Goal: Contribute content: Contribute content

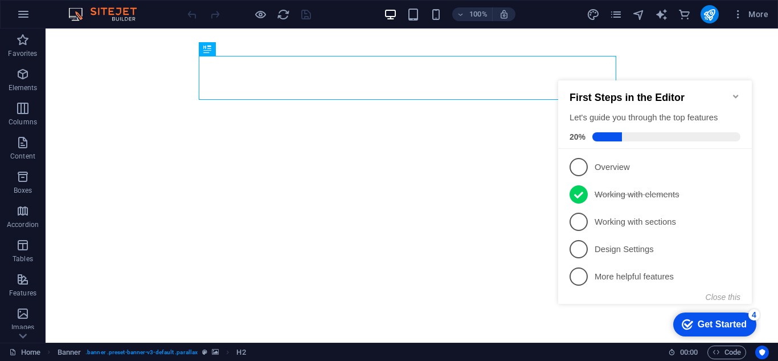
click at [733, 92] on icon "Minimize checklist" at bounding box center [735, 96] width 9 height 9
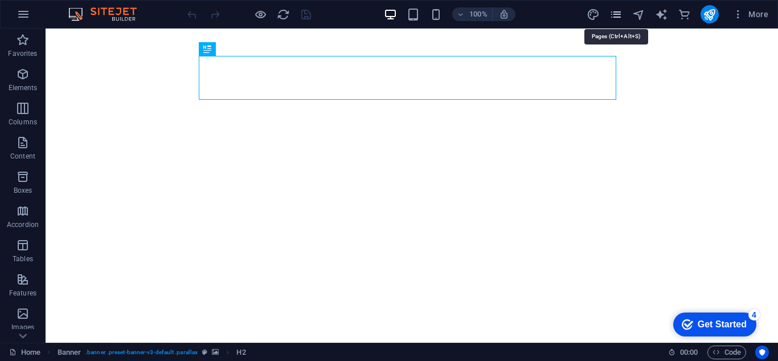
click at [611, 14] on icon "pages" at bounding box center [616, 14] width 13 height 13
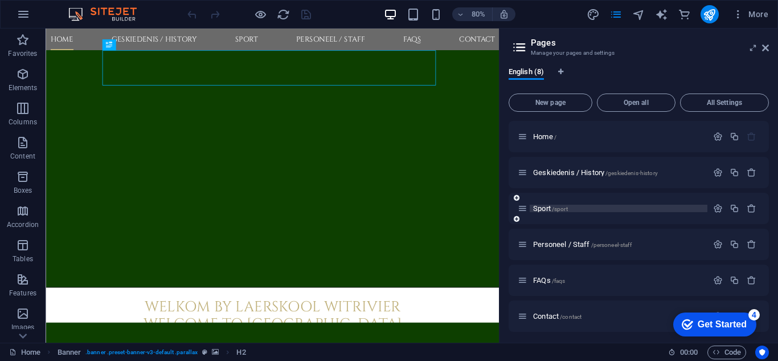
click at [542, 210] on span "Sport /sport" at bounding box center [550, 208] width 35 height 9
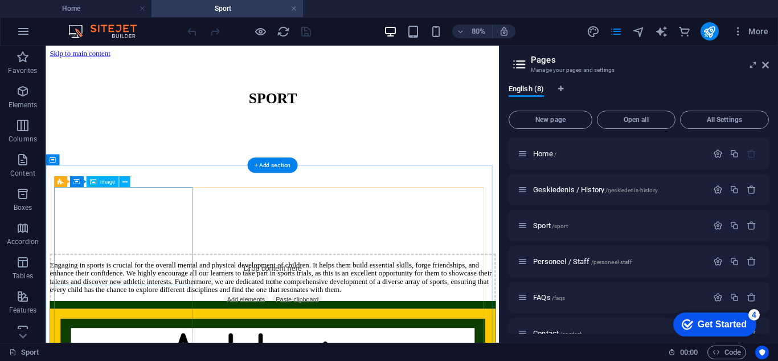
scroll to position [114, 0]
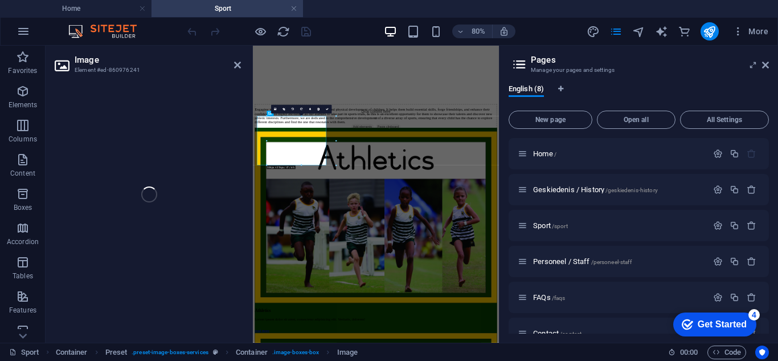
select select "%"
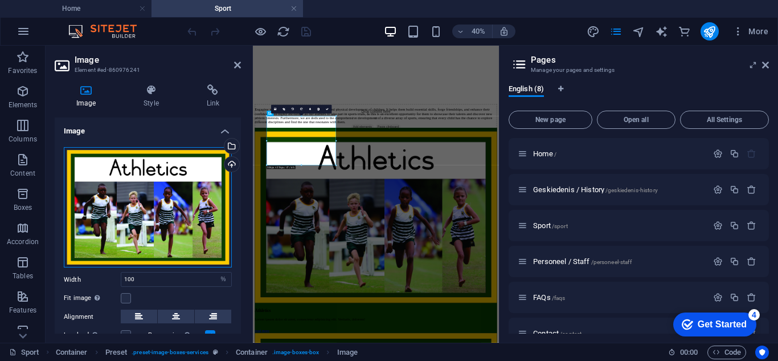
click at [158, 208] on div "Drag files here, click to choose files or select files from Files or our free s…" at bounding box center [148, 207] width 168 height 121
click at [158, 208] on body "[DOMAIN_NAME] Home Sport Favorites Elements Columns Content Boxes Accordion Tab…" at bounding box center [389, 180] width 778 height 361
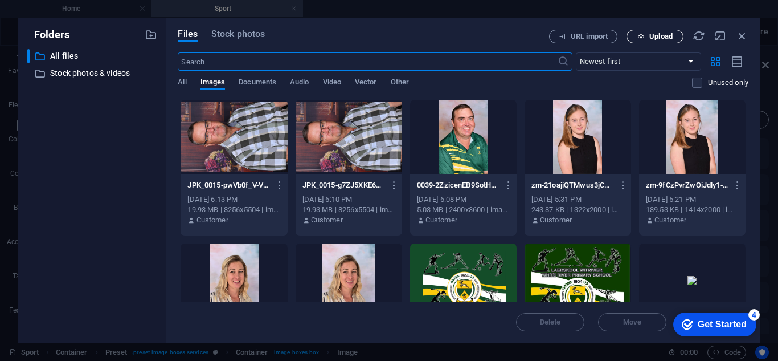
click at [657, 36] on span "Upload" at bounding box center [660, 36] width 23 height 7
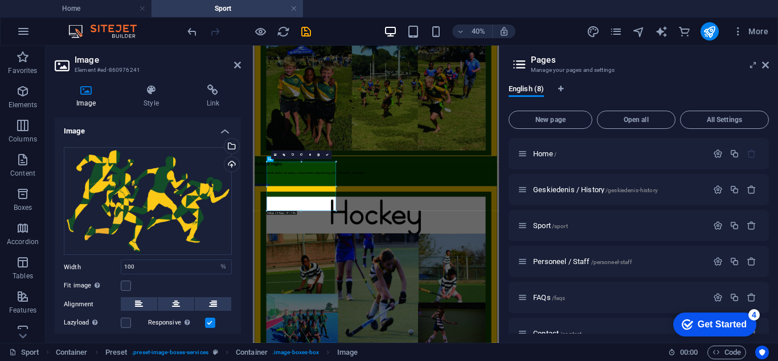
scroll to position [0, 0]
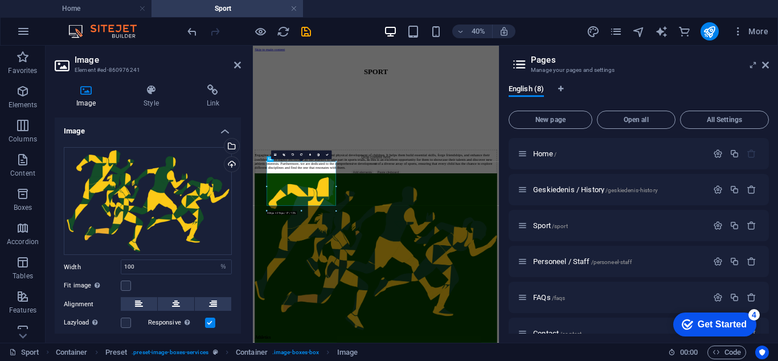
click at [247, 103] on div "Image Style Link Image Drag files here, click to choose files or select files f…" at bounding box center [148, 208] width 204 height 267
select select "%"
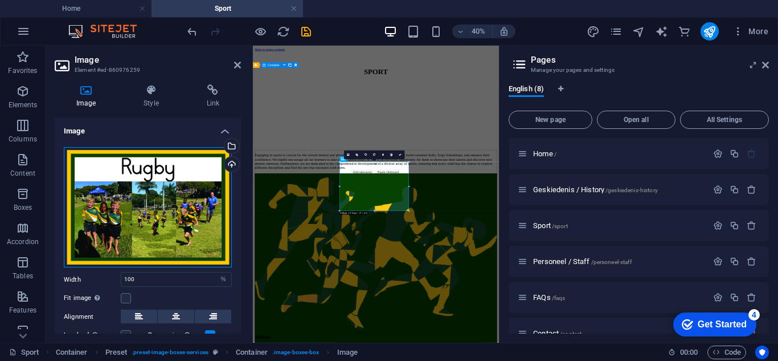
click at [159, 207] on div "Drag files here, click to choose files or select files from Files or our free s…" at bounding box center [148, 207] width 168 height 121
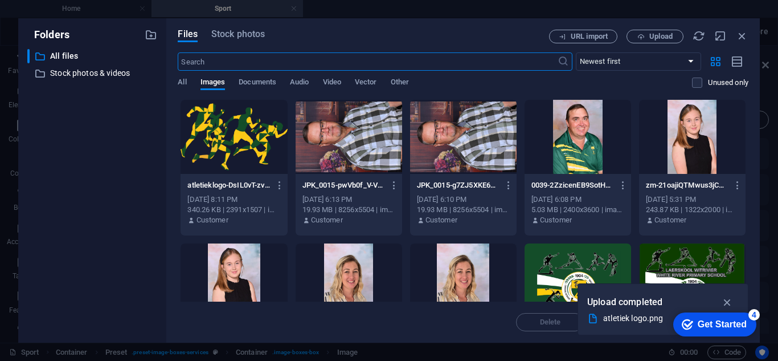
scroll to position [1650, 0]
click at [648, 35] on span "Upload" at bounding box center [655, 36] width 47 height 7
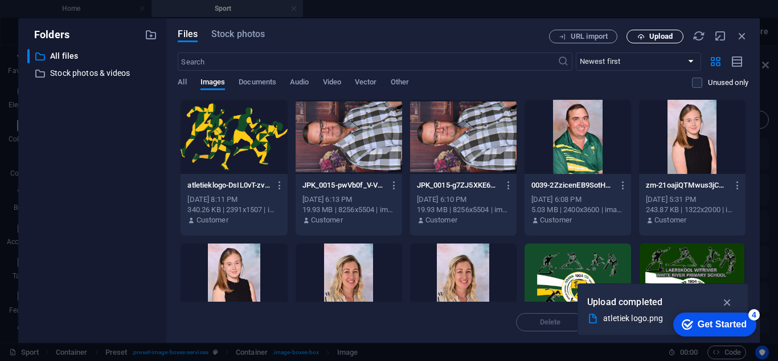
click at [651, 38] on span "Upload" at bounding box center [660, 36] width 23 height 7
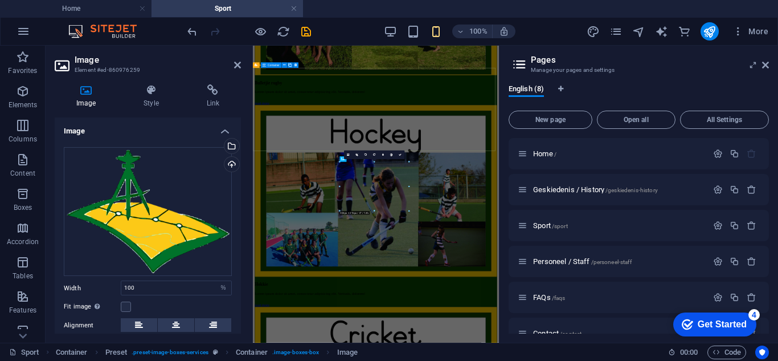
scroll to position [0, 0]
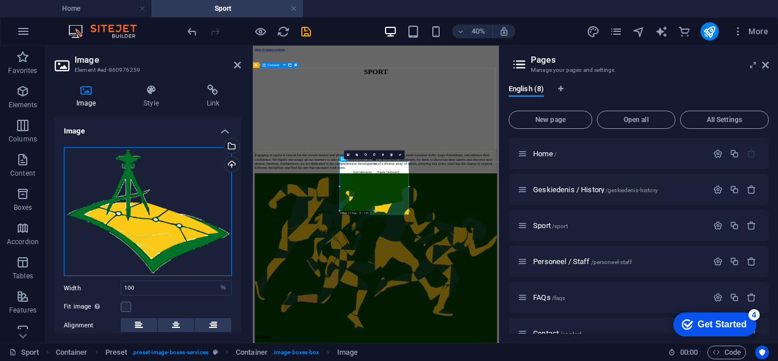
click at [128, 209] on div "Drag files here, click to choose files or select files from Files or our free s…" at bounding box center [148, 211] width 168 height 129
click at [128, 209] on body "[DOMAIN_NAME] Home Sport Favorites Elements Columns Content Boxes Accordion Tab…" at bounding box center [389, 180] width 778 height 361
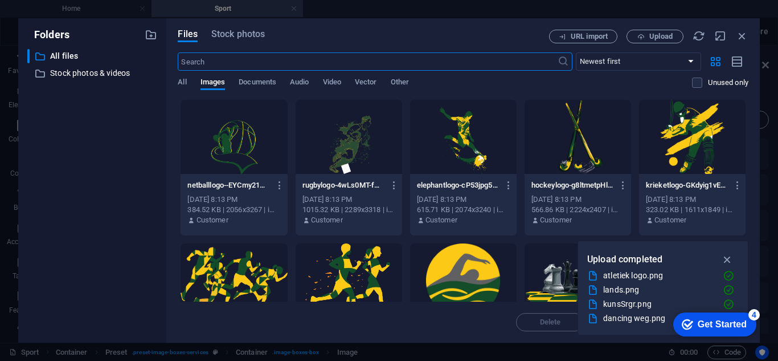
scroll to position [1650, 0]
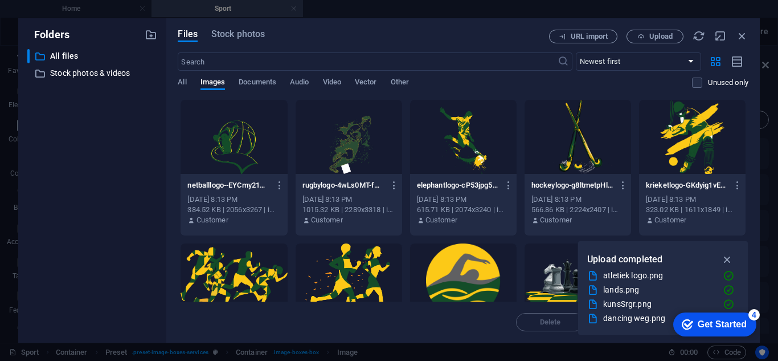
click at [354, 140] on div at bounding box center [349, 137] width 107 height 74
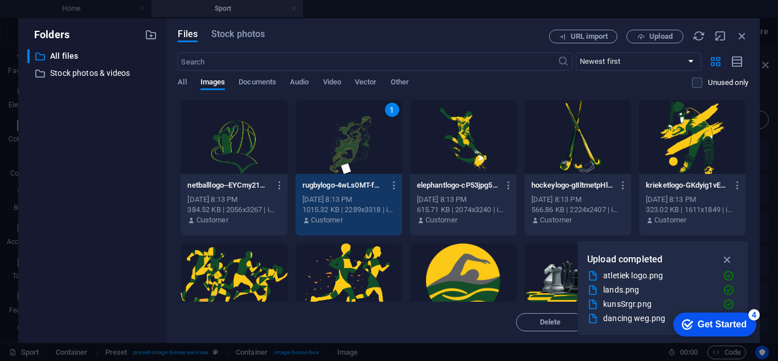
click at [342, 138] on div "1" at bounding box center [349, 137] width 107 height 74
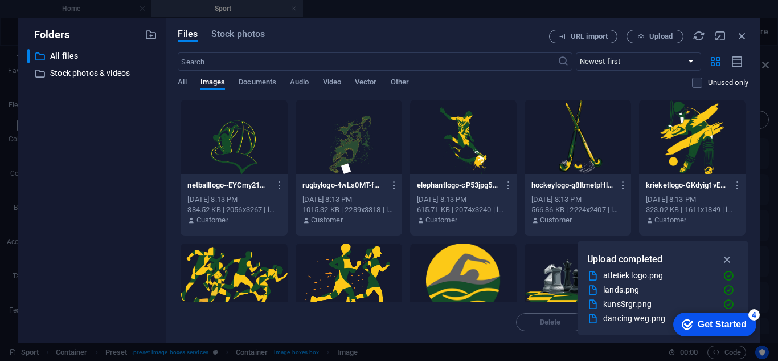
click at [342, 138] on div at bounding box center [349, 137] width 107 height 74
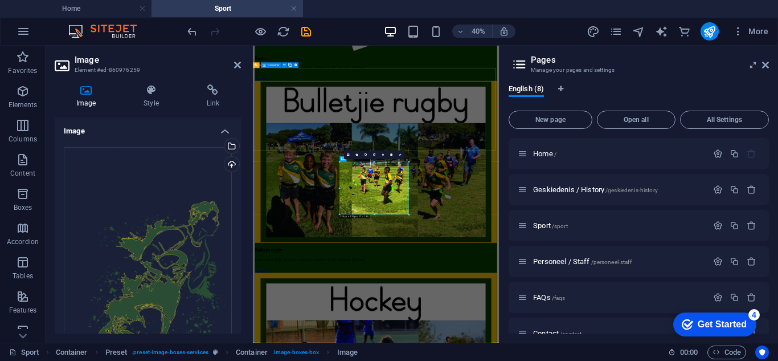
scroll to position [0, 0]
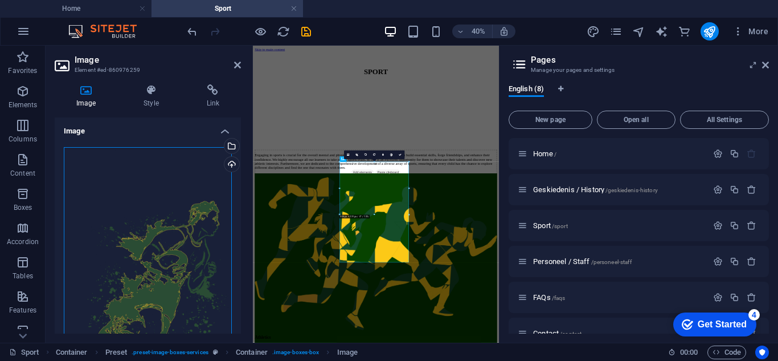
click at [162, 244] on div "Drag files here, click to choose files or select files from Files or our free s…" at bounding box center [148, 267] width 168 height 241
click at [162, 244] on body "[DOMAIN_NAME] Home Sport Favorites Elements Columns Content Boxes Accordion Tab…" at bounding box center [389, 180] width 778 height 361
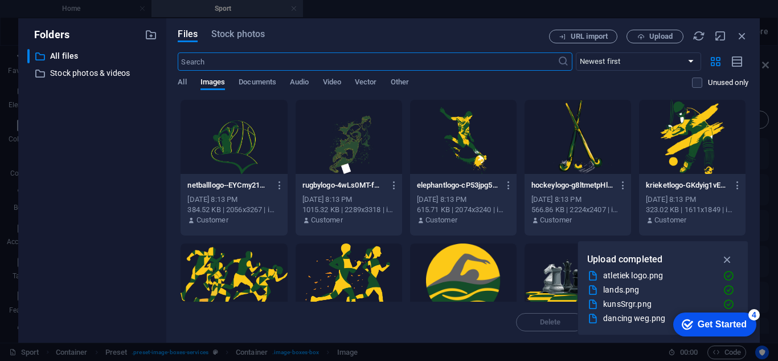
scroll to position [1650, 0]
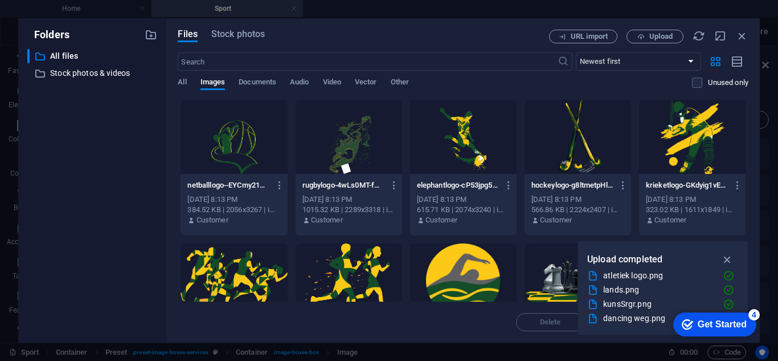
click at [345, 140] on div at bounding box center [349, 137] width 107 height 74
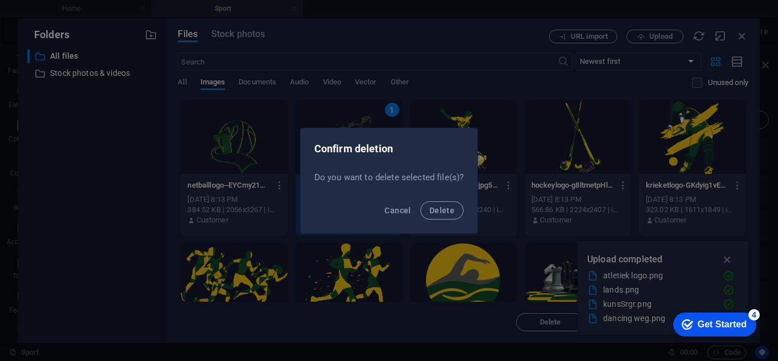
scroll to position [0, 0]
click at [438, 202] on button "Delete" at bounding box center [441, 210] width 43 height 18
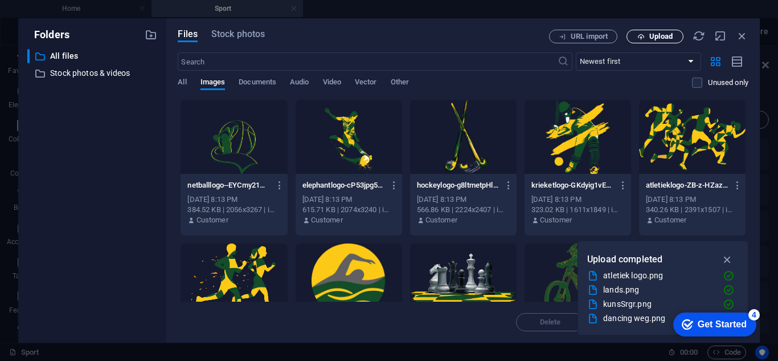
click at [662, 40] on span "Upload" at bounding box center [660, 36] width 23 height 7
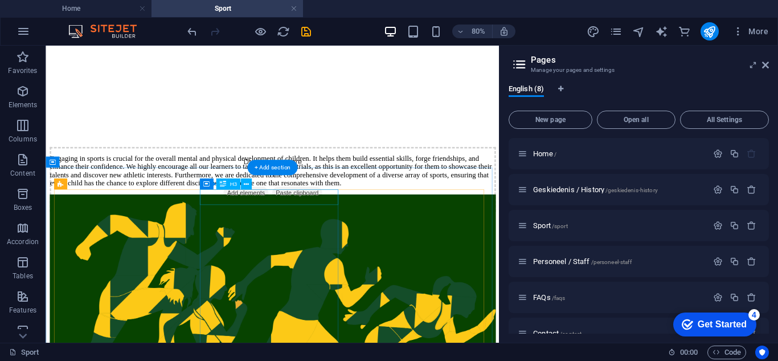
scroll to position [228, 0]
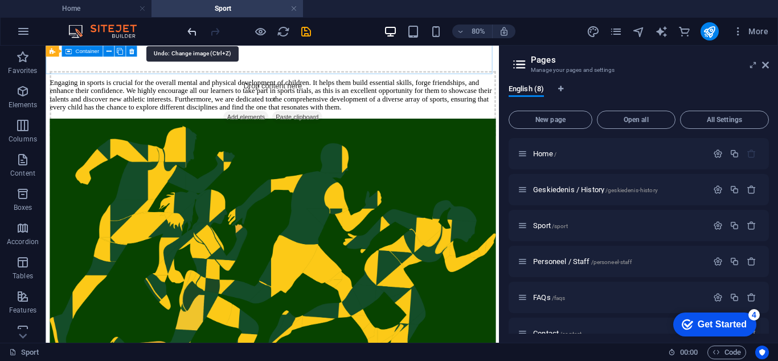
click at [193, 32] on icon "undo" at bounding box center [192, 31] width 13 height 13
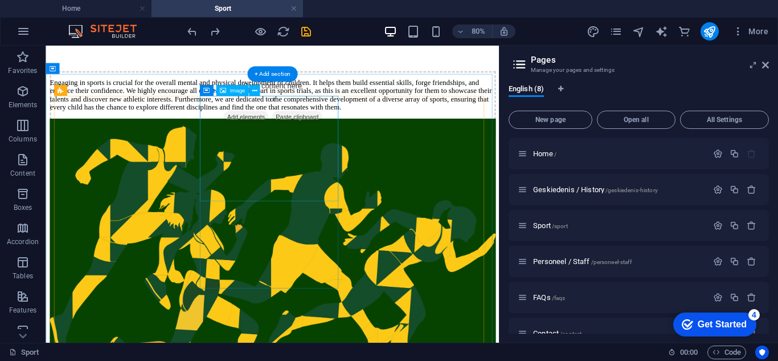
select select "%"
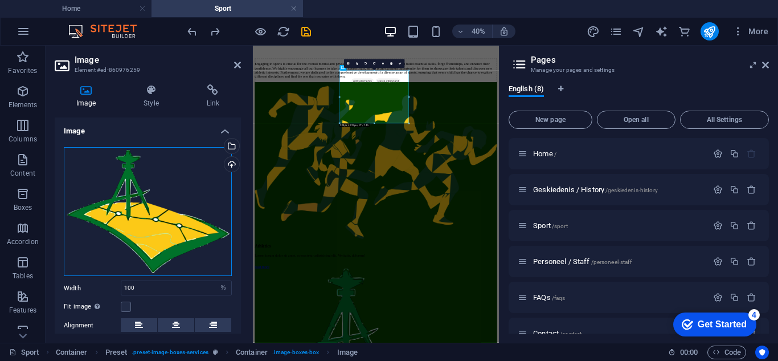
click at [162, 220] on div "Drag files here, click to choose files or select files from Files or our free s…" at bounding box center [148, 211] width 168 height 129
click at [162, 220] on body "[DOMAIN_NAME] Home Sport Favorites Elements Columns Content Boxes Accordion Tab…" at bounding box center [389, 180] width 778 height 361
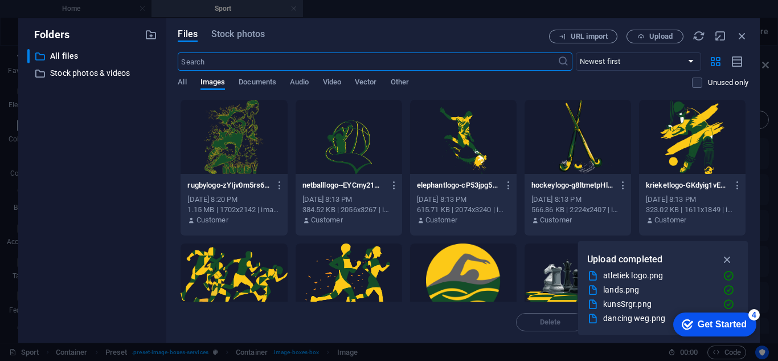
click at [235, 127] on div at bounding box center [234, 137] width 107 height 74
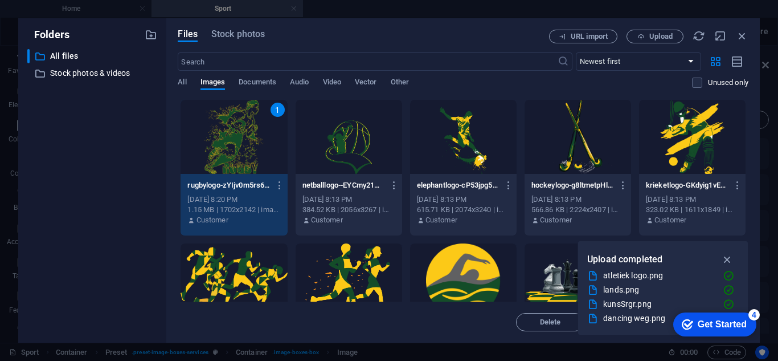
click at [235, 127] on div "1" at bounding box center [234, 137] width 107 height 74
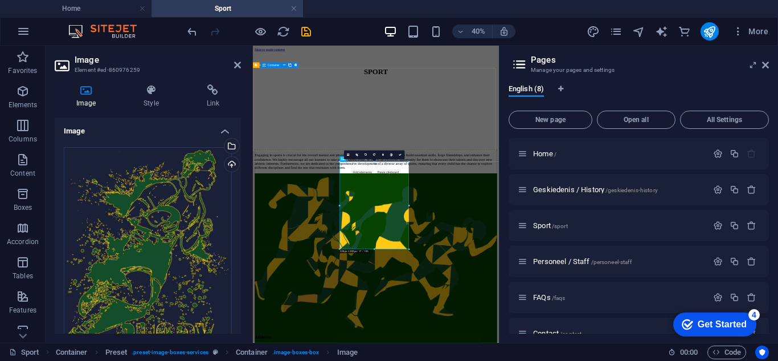
click at [751, 296] on div "Drop content here or Add elements Paste clipboard Engaging in sports is crucial…" at bounding box center [560, 244] width 606 height 221
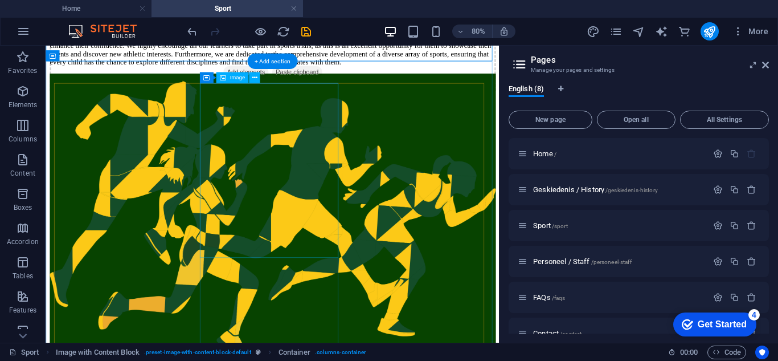
scroll to position [285, 0]
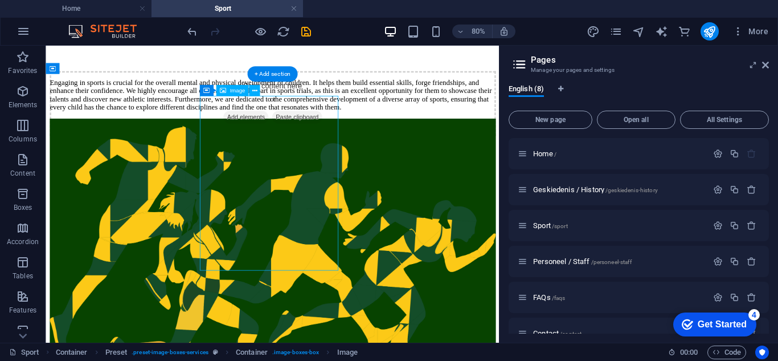
select select "%"
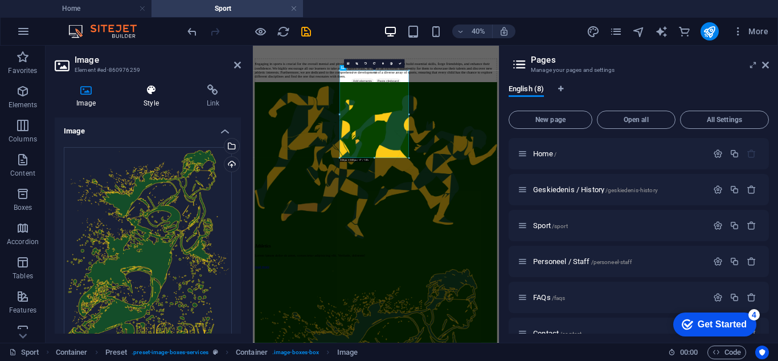
click at [150, 93] on icon at bounding box center [151, 89] width 58 height 11
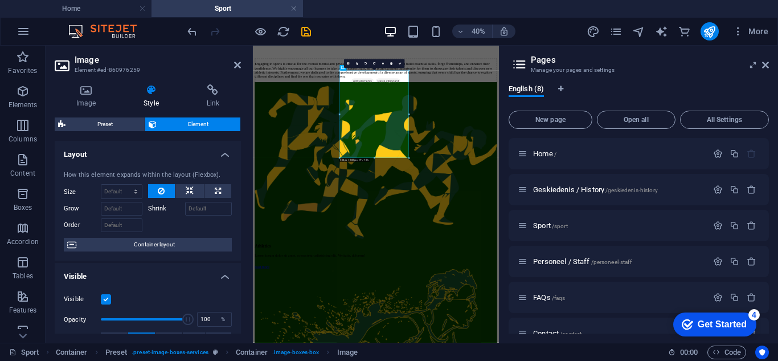
click at [182, 126] on span "Element" at bounding box center [198, 124] width 77 height 14
click at [125, 191] on select "Default auto px % 1/1 1/2 1/3 1/4 1/5 1/6 1/7 1/8 1/9 1/10" at bounding box center [121, 192] width 40 height 14
select select "1/3"
click at [124, 185] on select "Default auto px % 1/1 1/2 1/3 1/4 1/5 1/6 1/7 1/8 1/9 1/10" at bounding box center [121, 192] width 40 height 14
type input "33.33"
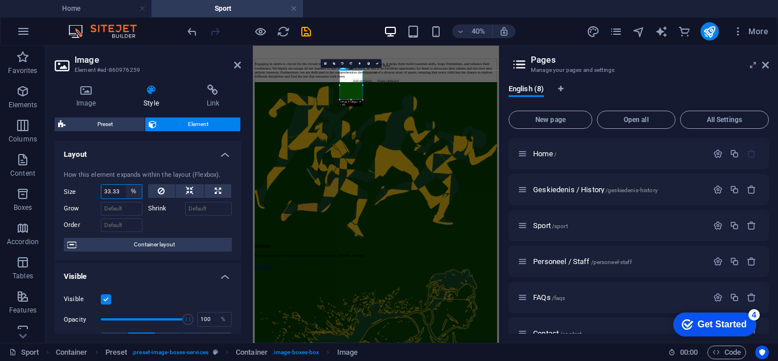
click at [137, 191] on select "Default auto px % 1/1 1/2 1/3 1/4 1/5 1/6 1/7 1/8 1/9 1/10" at bounding box center [134, 192] width 16 height 14
select select "px"
click at [126, 185] on select "Default auto px % 1/1 1/2 1/3 1/4 1/5 1/6 1/7 1/8 1/9 1/10" at bounding box center [134, 192] width 16 height 14
drag, startPoint x: 120, startPoint y: 190, endPoint x: 83, endPoint y: 193, distance: 36.6
click at [83, 193] on div "Size 100 Default auto px % 1/1 1/2 1/3 1/4 1/5 1/6 1/7 1/8 1/9 1/10" at bounding box center [103, 191] width 79 height 15
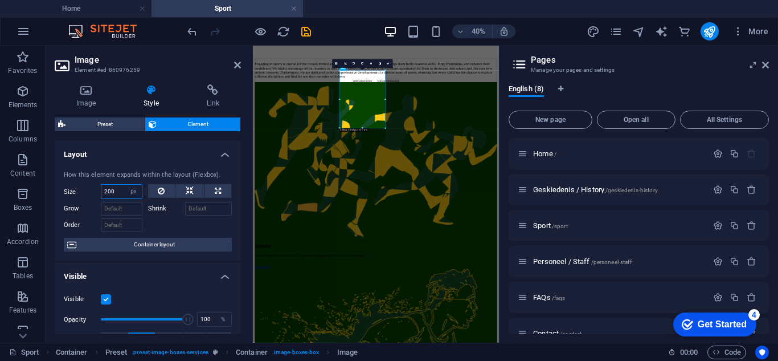
drag, startPoint x: 117, startPoint y: 193, endPoint x: 97, endPoint y: 194, distance: 20.0
click at [97, 194] on div "Size 200 Default auto px % 1/1 1/2 1/3 1/4 1/5 1/6 1/7 1/8 1/9 1/10" at bounding box center [103, 191] width 79 height 15
type input "150"
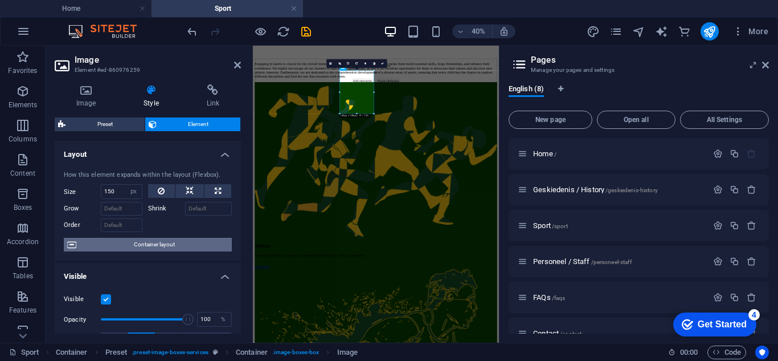
click at [122, 238] on span "Container layout" at bounding box center [154, 245] width 149 height 14
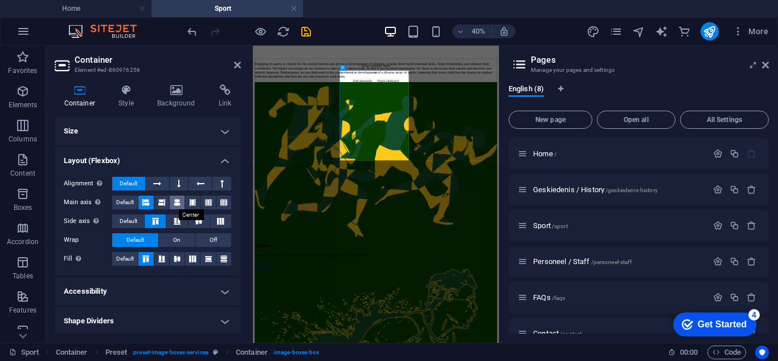
click at [176, 202] on icon at bounding box center [177, 202] width 7 height 14
click at [234, 63] on icon at bounding box center [237, 64] width 7 height 9
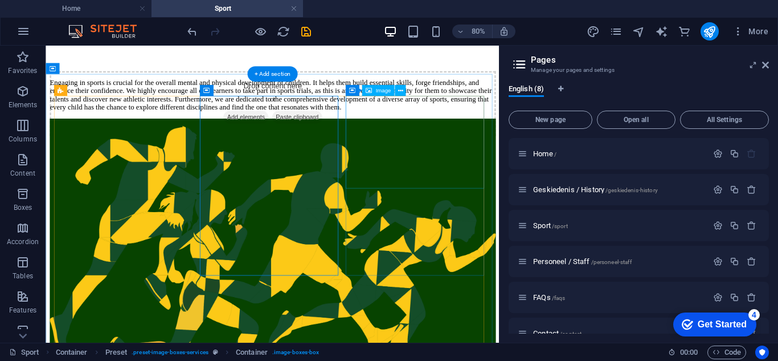
select select "%"
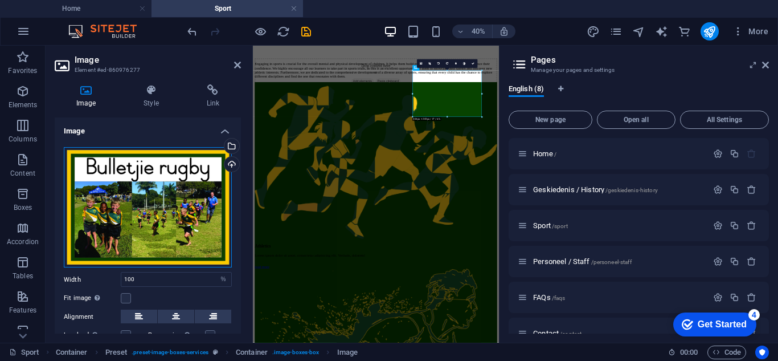
click at [140, 171] on div "Drag files here, click to choose files or select files from Files or our free s…" at bounding box center [148, 207] width 168 height 121
click at [140, 171] on body "[DOMAIN_NAME] Home Sport Favorites Elements Columns Content Boxes Accordion Tab…" at bounding box center [389, 180] width 778 height 361
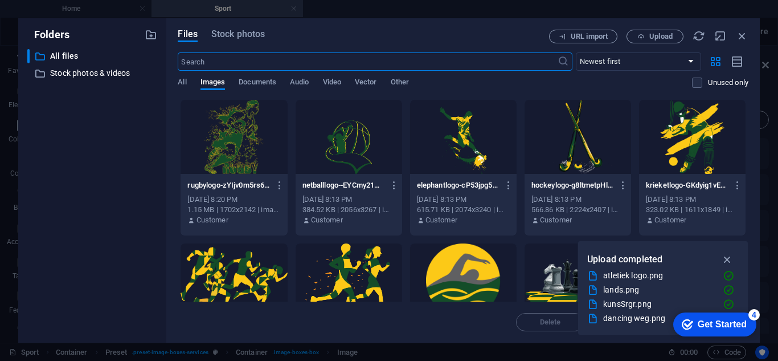
scroll to position [1883, 0]
click at [240, 125] on div at bounding box center [234, 137] width 107 height 74
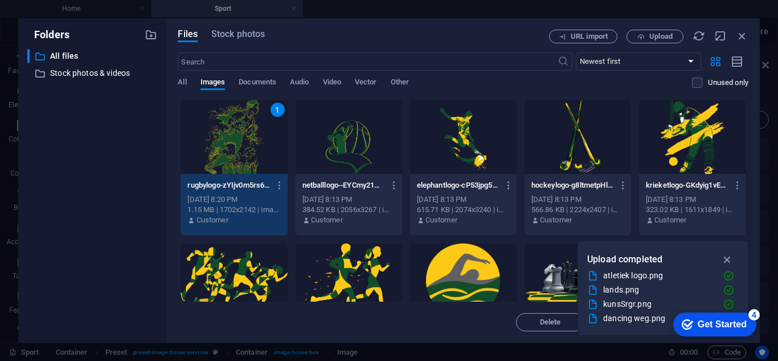
click at [236, 137] on div "1" at bounding box center [234, 137] width 107 height 74
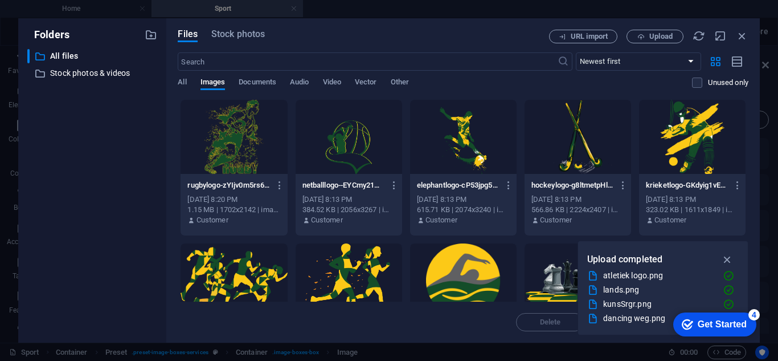
click at [236, 137] on div at bounding box center [234, 137] width 107 height 74
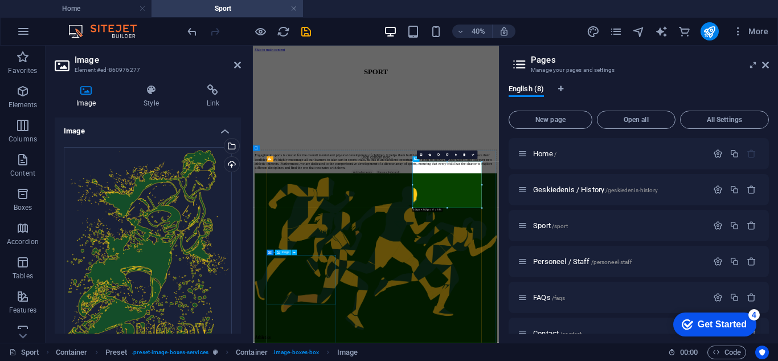
select select "%"
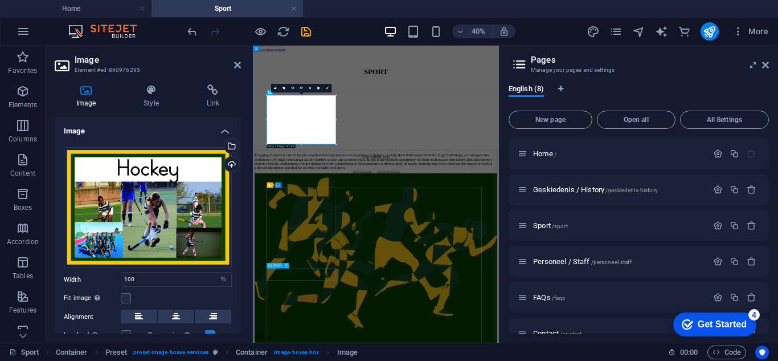
scroll to position [399, 0]
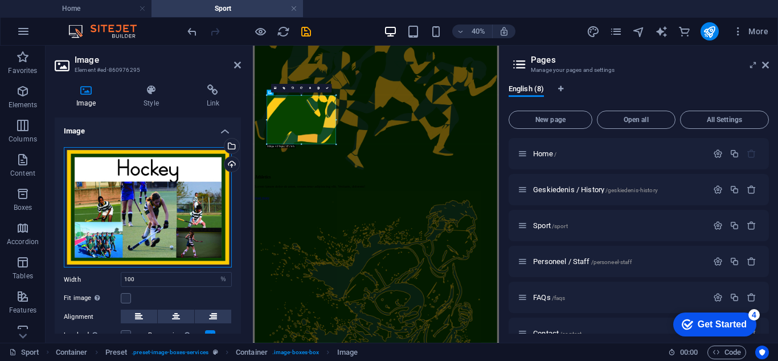
click at [140, 190] on div "Drag files here, click to choose files or select files from Files or our free s…" at bounding box center [148, 207] width 168 height 121
click at [140, 190] on body "[DOMAIN_NAME] Home Sport Favorites Elements Columns Content Boxes Accordion Tab…" at bounding box center [389, 180] width 778 height 361
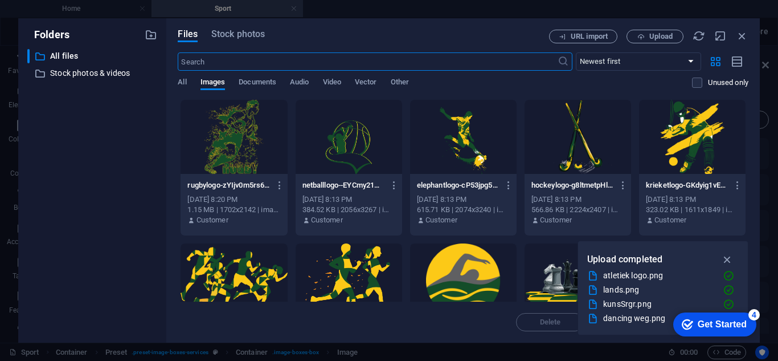
scroll to position [2129, 0]
click at [559, 126] on div at bounding box center [578, 137] width 107 height 74
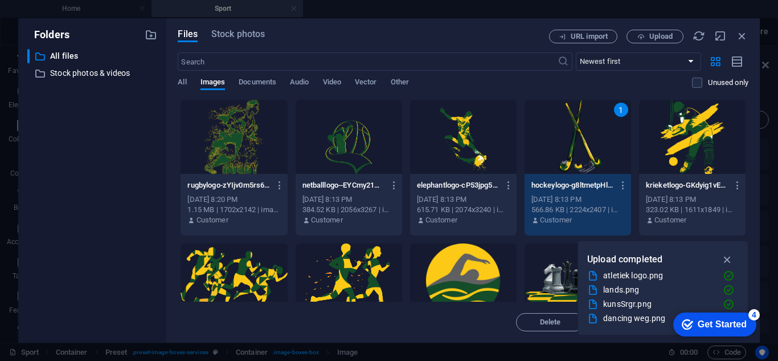
click at [561, 145] on div "1" at bounding box center [578, 137] width 107 height 74
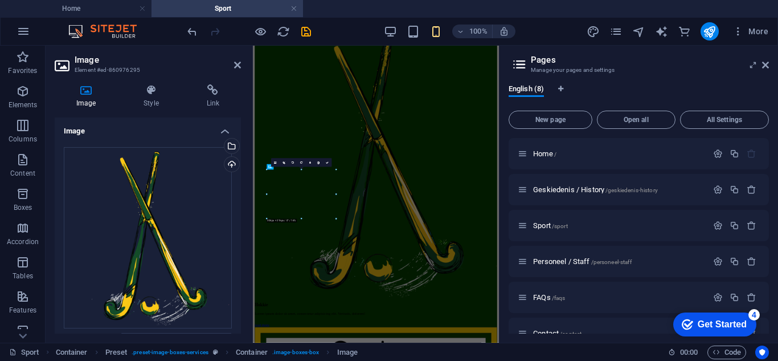
scroll to position [214, 0]
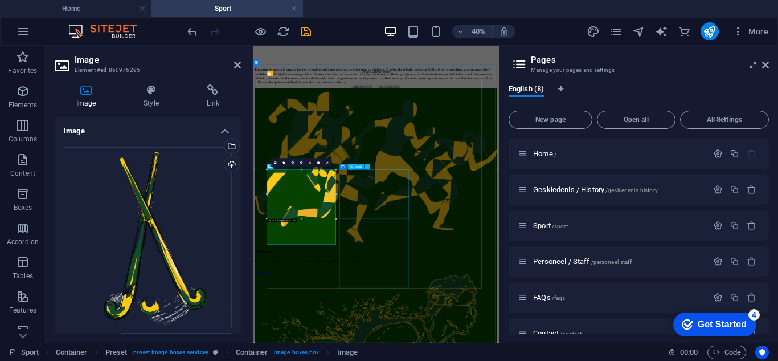
select select "%"
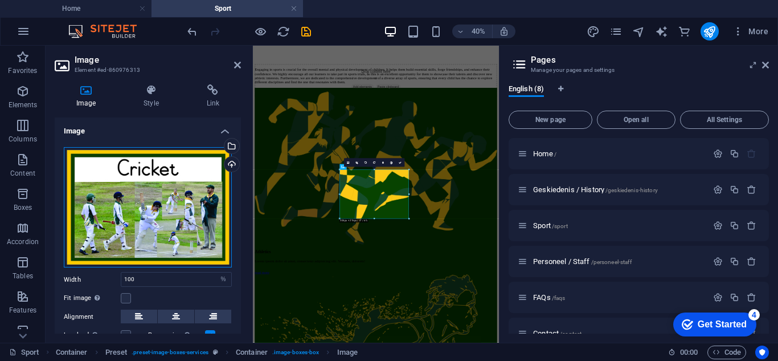
click at [184, 190] on div "Drag files here, click to choose files or select files from Files or our free s…" at bounding box center [148, 207] width 168 height 121
click at [184, 190] on body "[DOMAIN_NAME] Home Sport Favorites Elements Columns Content Boxes Accordion Tab…" at bounding box center [389, 180] width 778 height 361
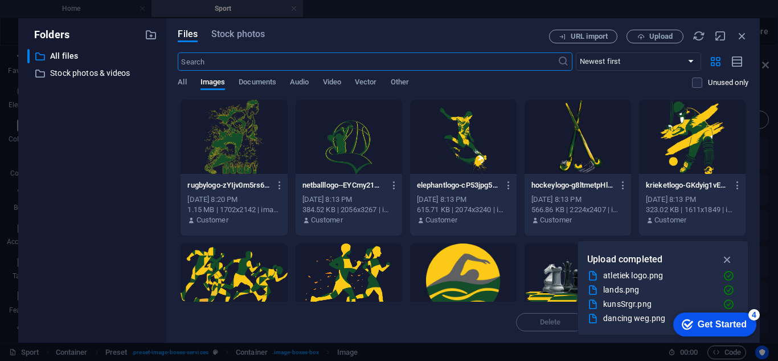
scroll to position [2361, 0]
click at [681, 132] on div at bounding box center [692, 137] width 107 height 74
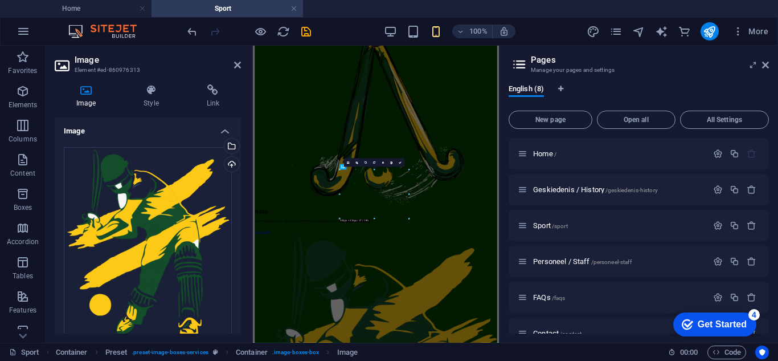
scroll to position [214, 0]
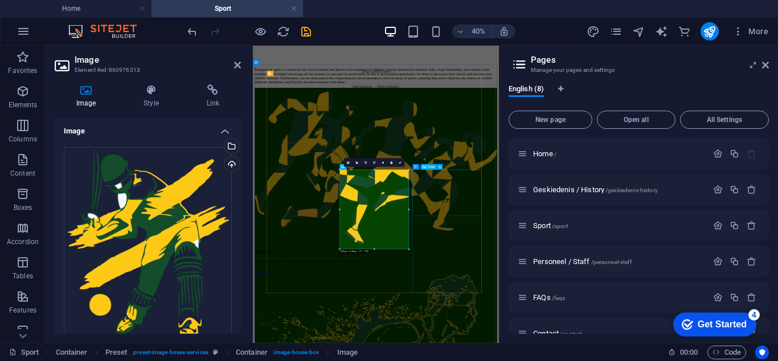
select select "%"
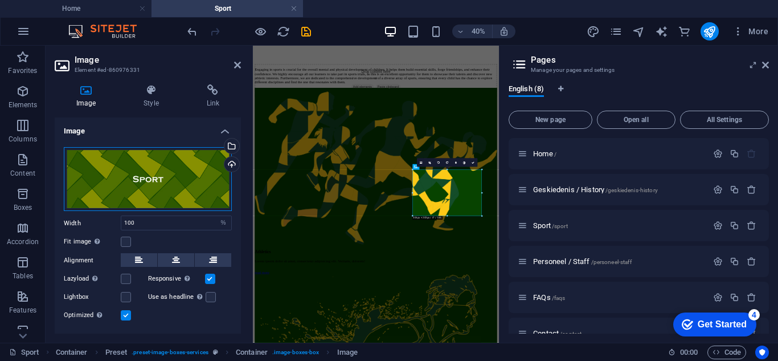
click at [162, 203] on div "Drag files here, click to choose files or select files from Files or our free s…" at bounding box center [148, 179] width 168 height 64
click at [162, 203] on body "[DOMAIN_NAME] Home Sport Favorites Elements Columns Content Boxes Accordion Tab…" at bounding box center [389, 180] width 778 height 361
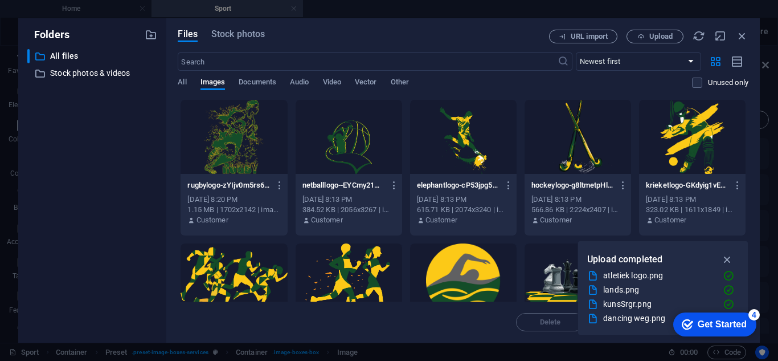
click at [461, 138] on div at bounding box center [463, 137] width 107 height 74
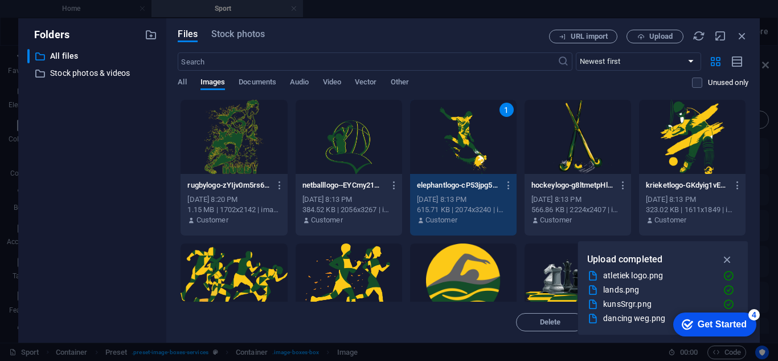
click at [461, 138] on div "1" at bounding box center [463, 137] width 107 height 74
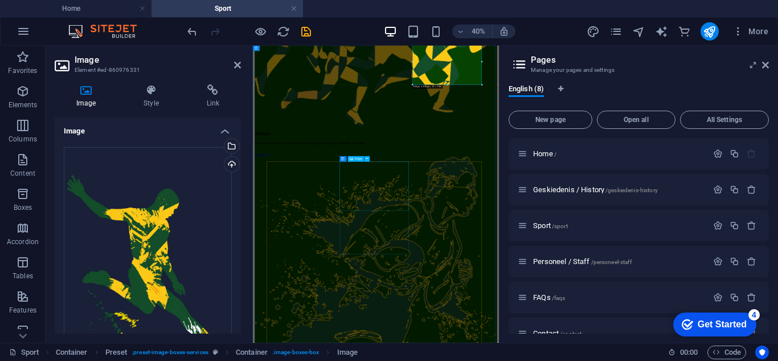
scroll to position [552, 0]
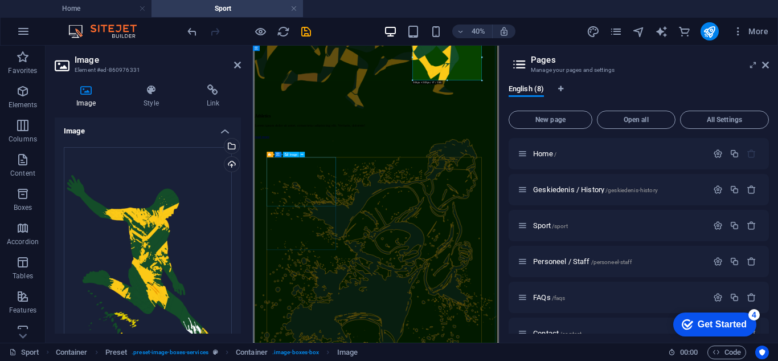
select select "%"
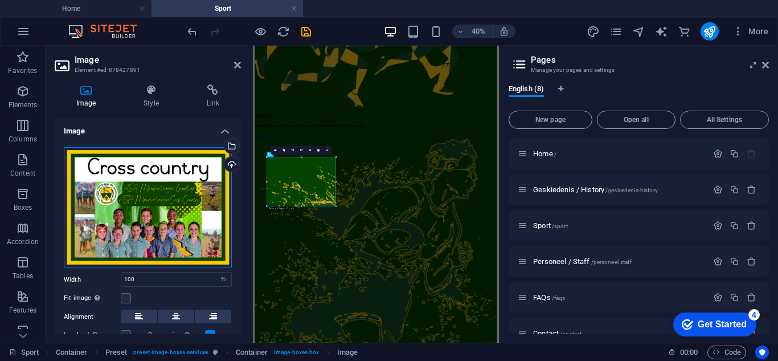
click at [149, 212] on div "Drag files here, click to choose files or select files from Files or our free s…" at bounding box center [148, 207] width 168 height 121
click at [149, 212] on body "[DOMAIN_NAME] Home Sport Favorites Elements Columns Content Boxes Accordion Tab…" at bounding box center [389, 180] width 778 height 361
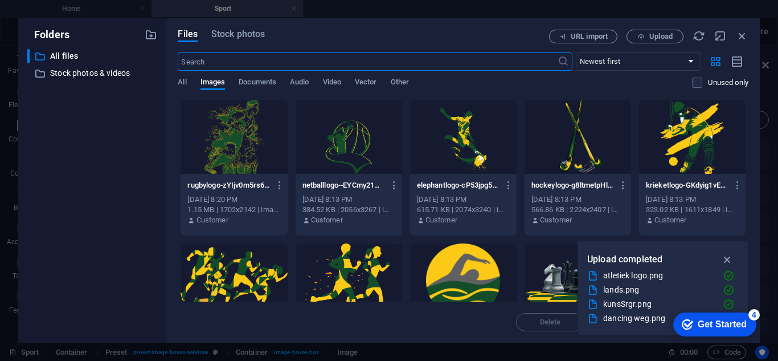
scroll to position [1417, 0]
click at [355, 275] on div at bounding box center [349, 280] width 107 height 74
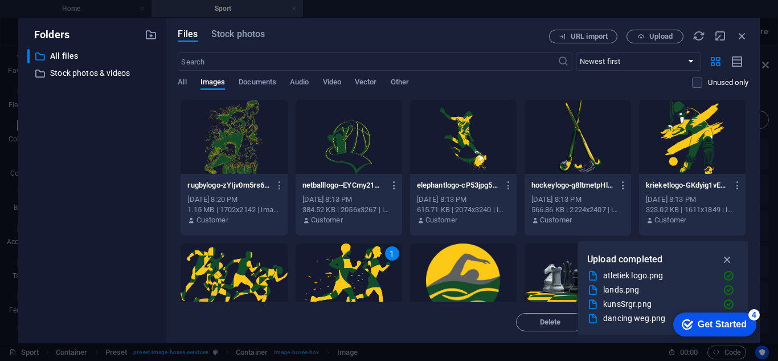
click at [355, 275] on div "1" at bounding box center [349, 280] width 107 height 74
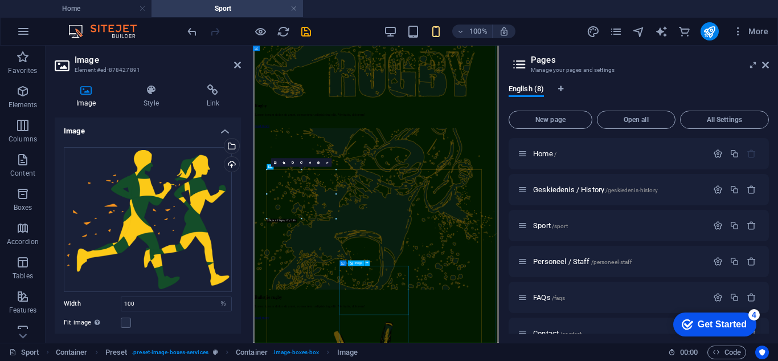
scroll to position [521, 0]
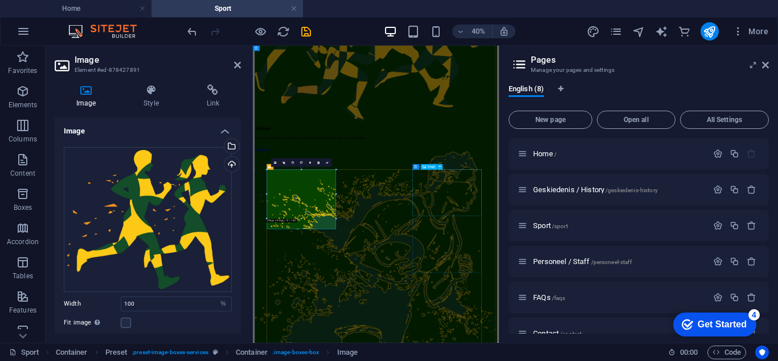
select select "%"
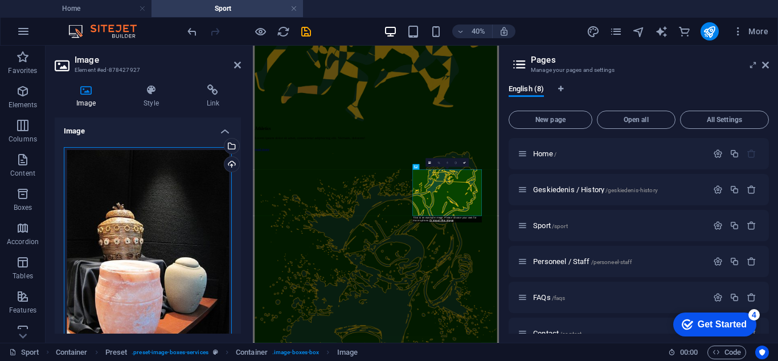
click at [128, 241] on div "Drag files here, click to choose files or select files from Files or our free s…" at bounding box center [148, 258] width 168 height 222
click at [128, 241] on body "[DOMAIN_NAME] Home Sport Favorites Elements Columns Content Boxes Accordion Tab…" at bounding box center [389, 180] width 778 height 361
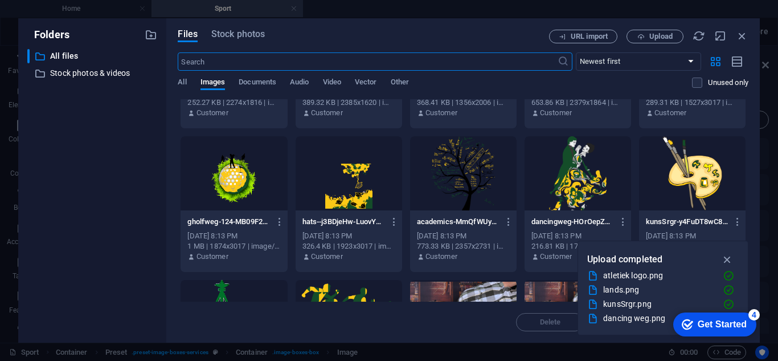
scroll to position [399, 0]
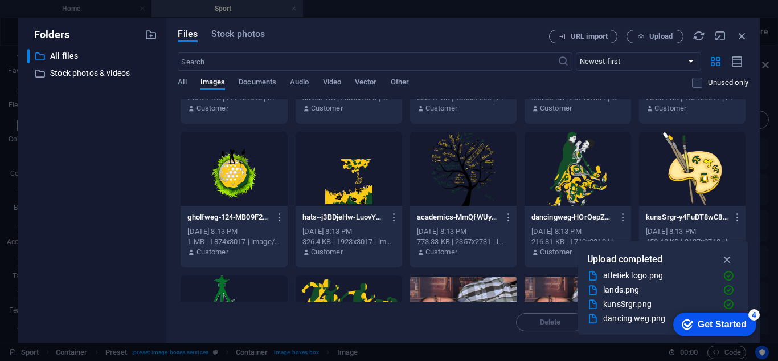
click at [248, 179] on div at bounding box center [234, 169] width 107 height 74
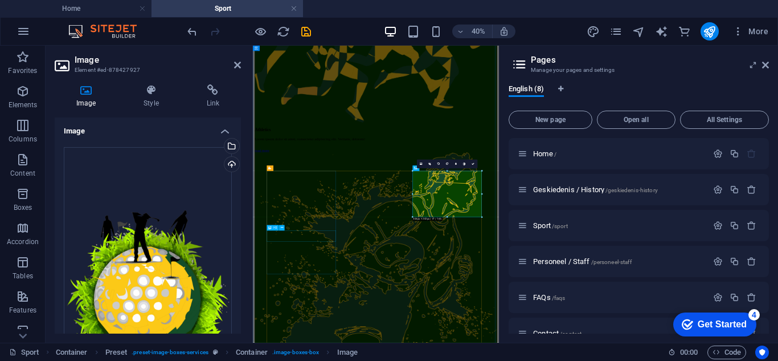
scroll to position [575, 0]
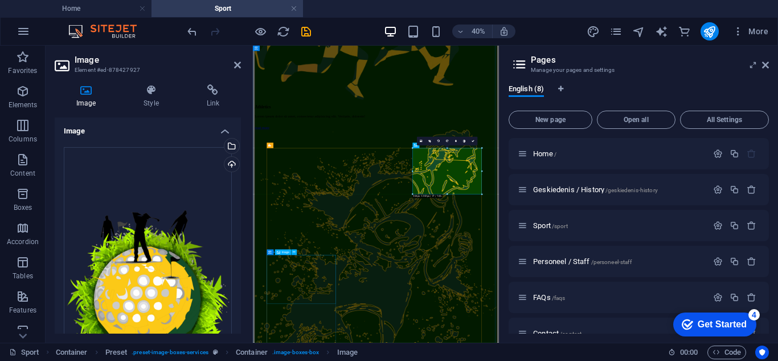
select select "%"
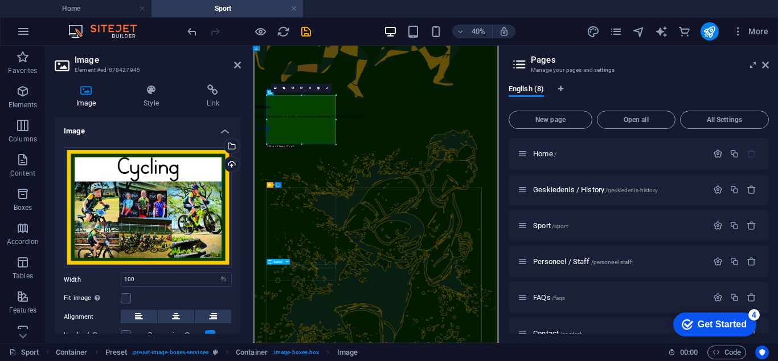
scroll to position [973, 0]
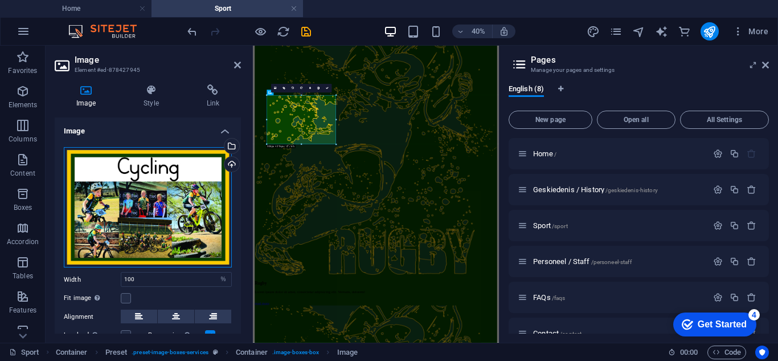
click at [154, 211] on div "Drag files here, click to choose files or select files from Files or our free s…" at bounding box center [148, 207] width 168 height 121
click at [154, 211] on body "[DOMAIN_NAME] Home Sport Favorites Elements Columns Content Boxes Accordion Tab…" at bounding box center [389, 180] width 778 height 361
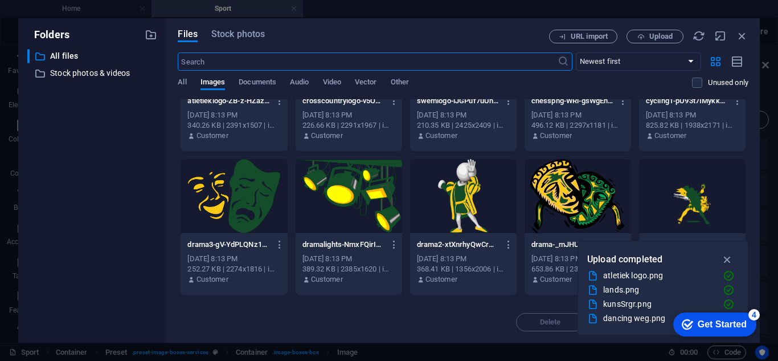
scroll to position [114, 0]
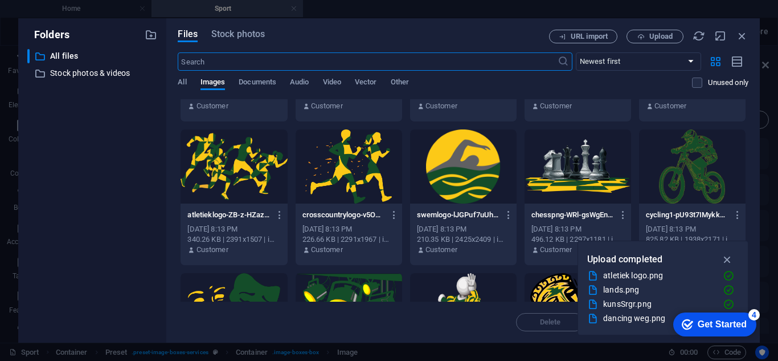
click at [700, 164] on div at bounding box center [692, 166] width 107 height 74
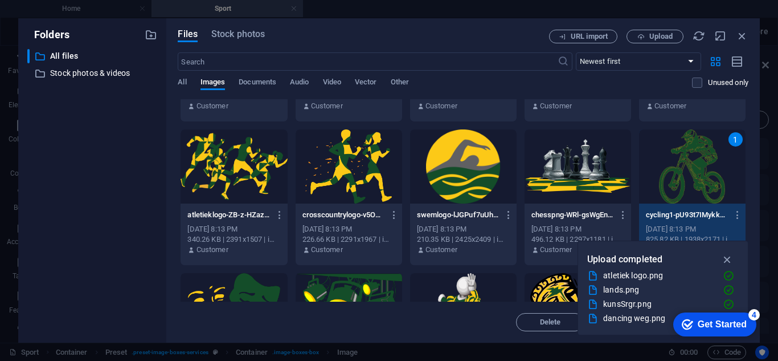
click at [700, 164] on div "1" at bounding box center [692, 166] width 107 height 74
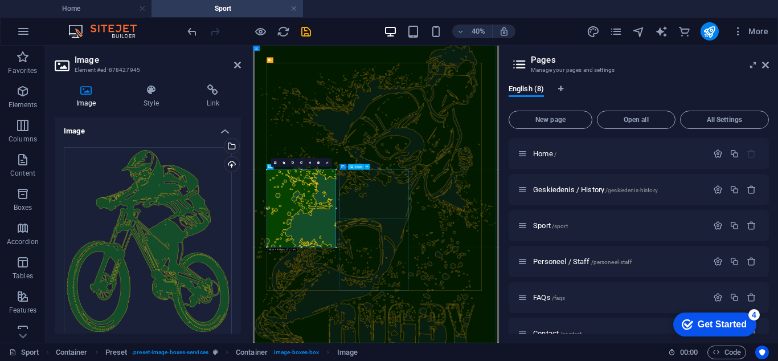
select select "%"
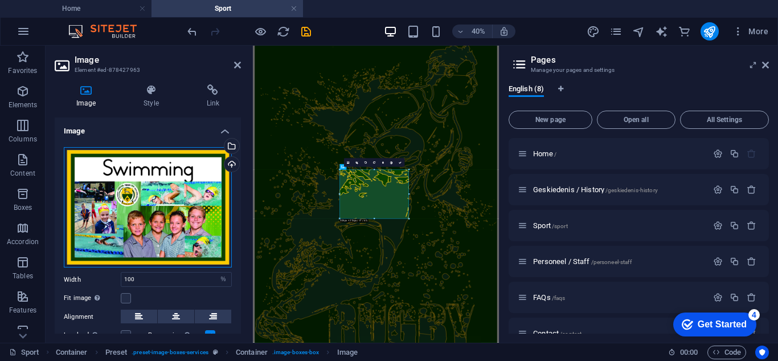
click at [156, 202] on div "Drag files here, click to choose files or select files from Files or our free s…" at bounding box center [148, 207] width 168 height 121
click at [156, 202] on body "[DOMAIN_NAME] Home Sport Favorites Elements Columns Content Boxes Accordion Tab…" at bounding box center [389, 180] width 778 height 361
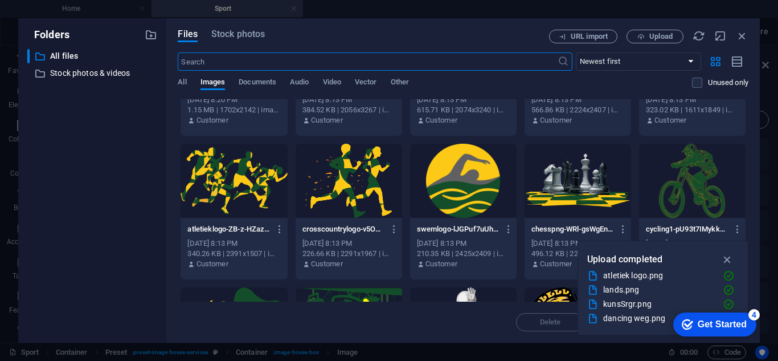
scroll to position [114, 0]
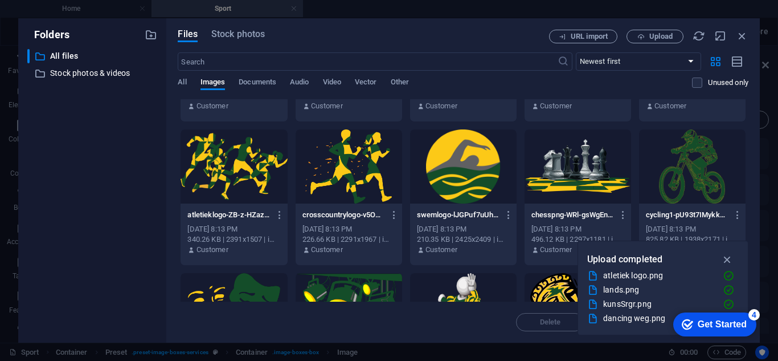
click at [460, 168] on div at bounding box center [463, 166] width 107 height 74
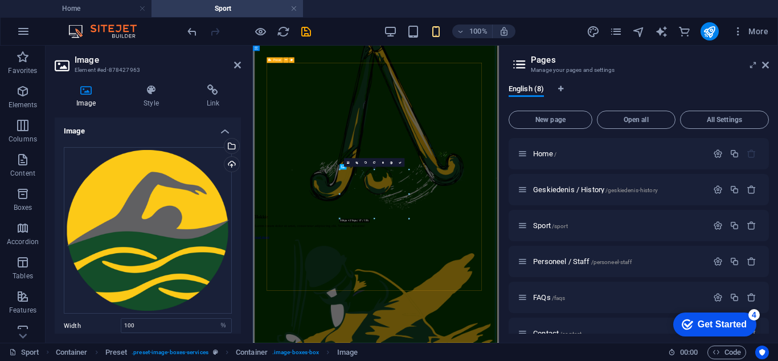
scroll to position [788, 0]
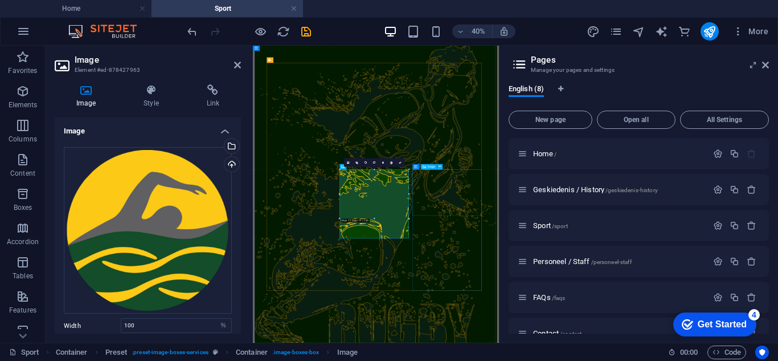
select select "%"
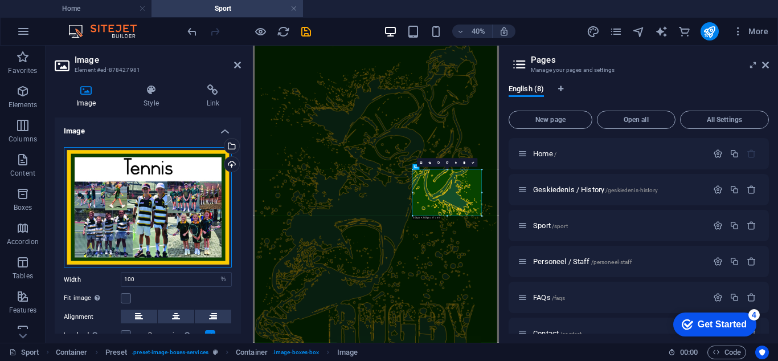
click at [143, 202] on div "Drag files here, click to choose files or select files from Files or our free s…" at bounding box center [148, 207] width 168 height 121
click at [143, 202] on body "[DOMAIN_NAME] Home Sport Favorites Elements Columns Content Boxes Accordion Tab…" at bounding box center [389, 180] width 778 height 361
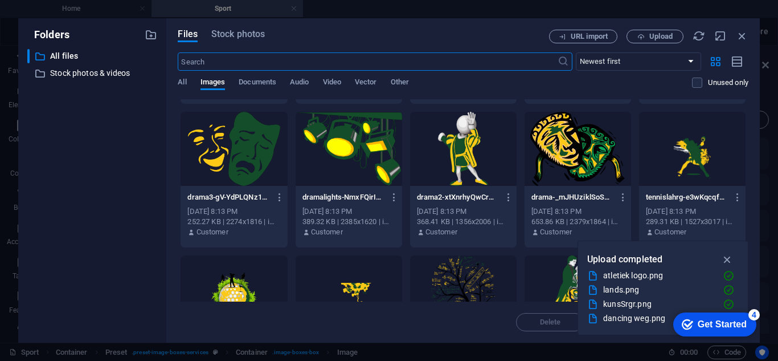
scroll to position [285, 0]
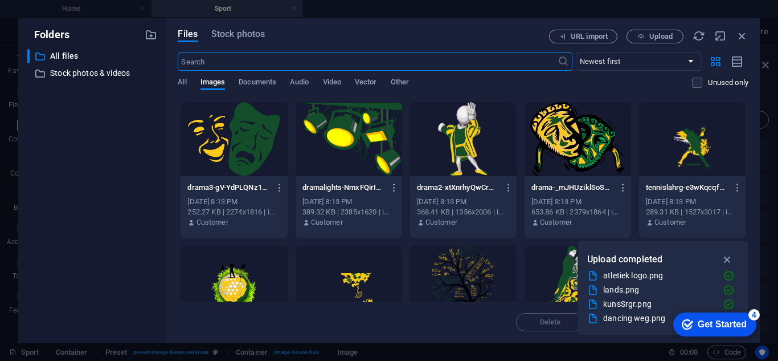
click at [677, 142] on div at bounding box center [692, 139] width 107 height 74
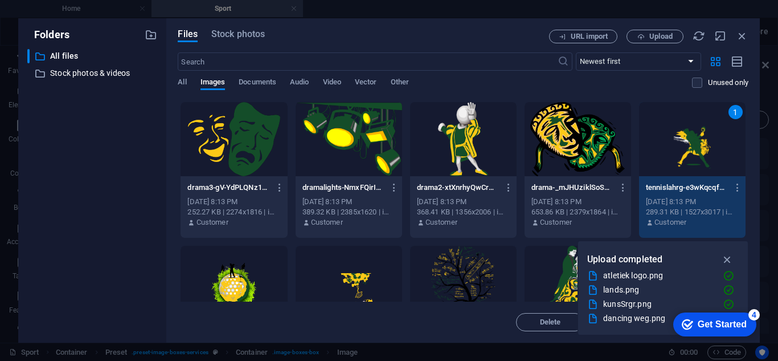
click at [677, 142] on div "1" at bounding box center [692, 139] width 107 height 74
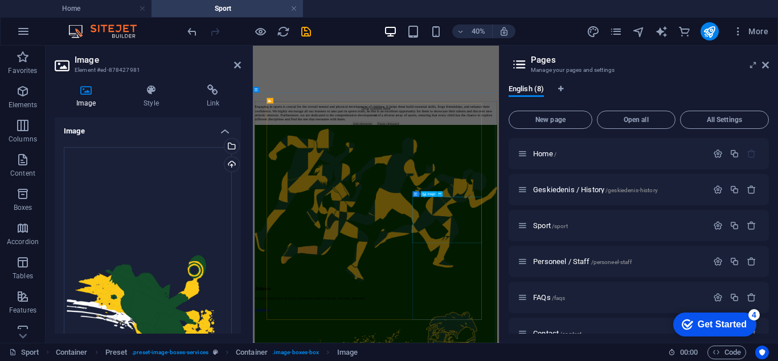
scroll to position [101, 0]
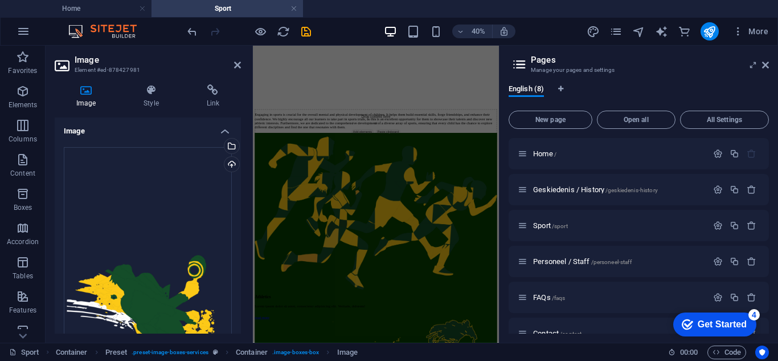
click at [232, 60] on h2 "Image" at bounding box center [158, 60] width 166 height 10
drag, startPoint x: 240, startPoint y: 65, endPoint x: 238, endPoint y: 24, distance: 40.5
click at [239, 66] on icon at bounding box center [237, 64] width 7 height 9
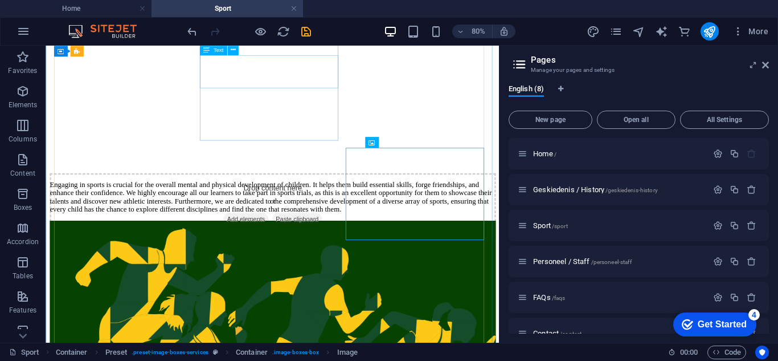
scroll to position [970, 0]
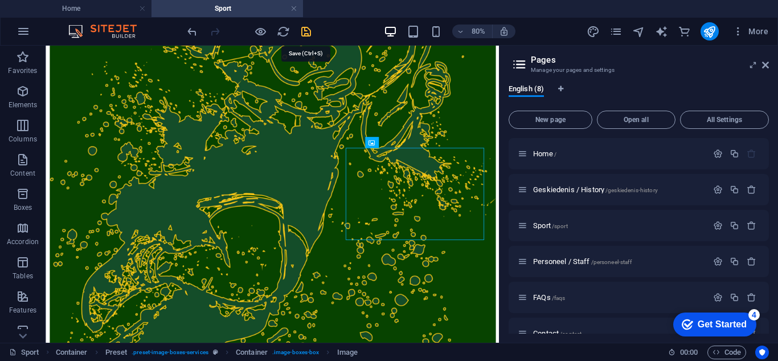
click at [304, 32] on icon "save" at bounding box center [306, 31] width 13 height 13
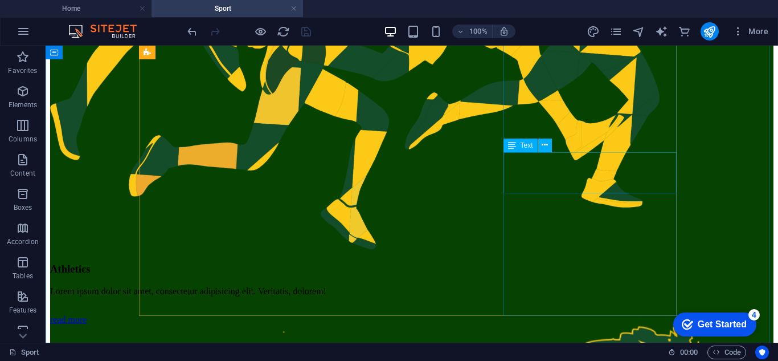
scroll to position [399, 0]
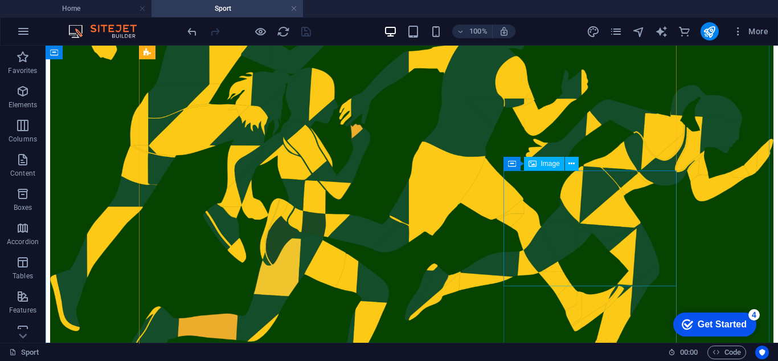
select select "%"
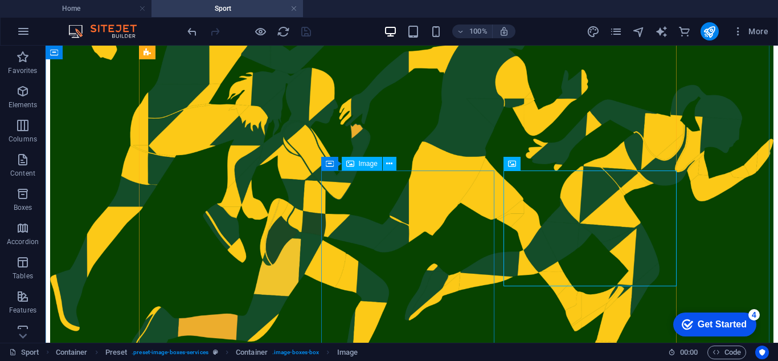
select select "%"
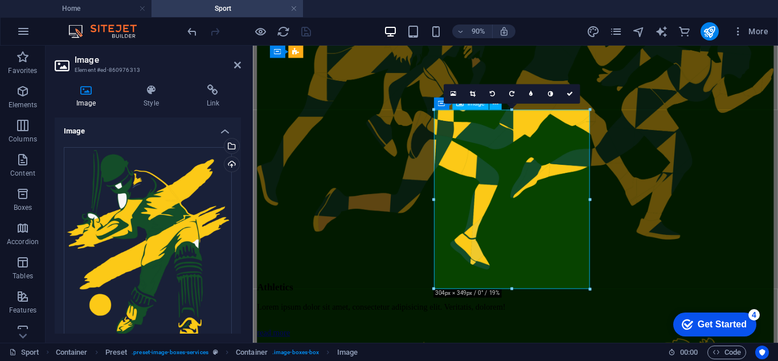
scroll to position [456, 0]
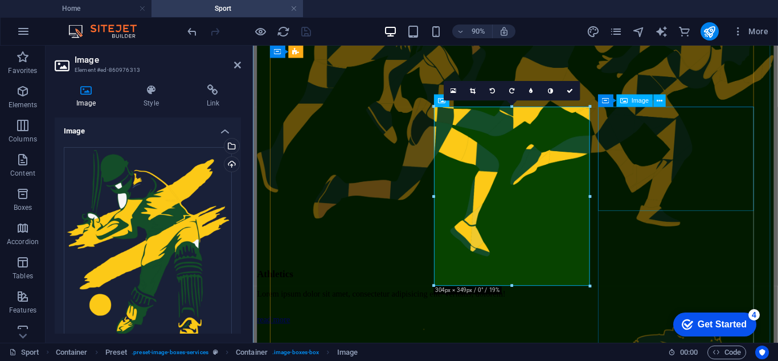
select select "%"
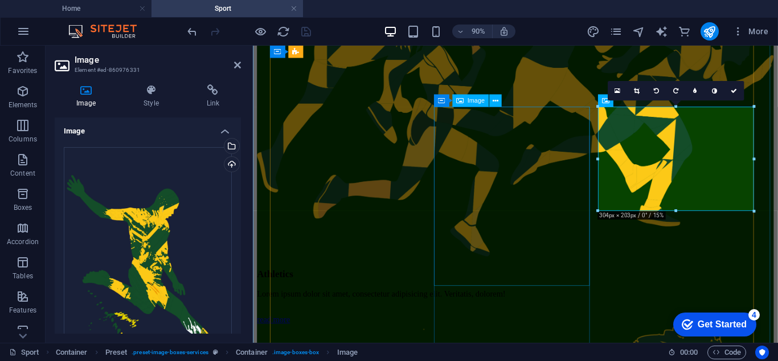
select select "%"
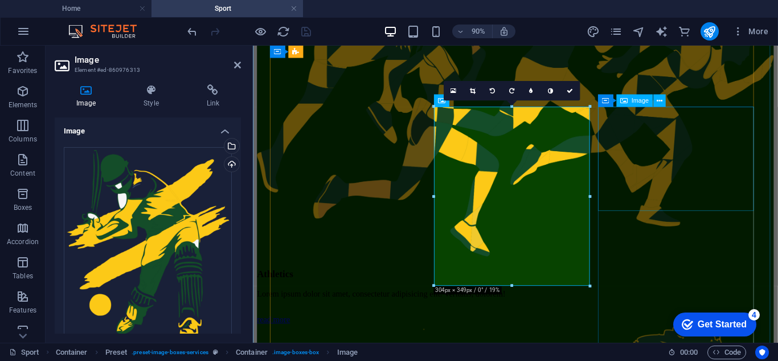
select select "%"
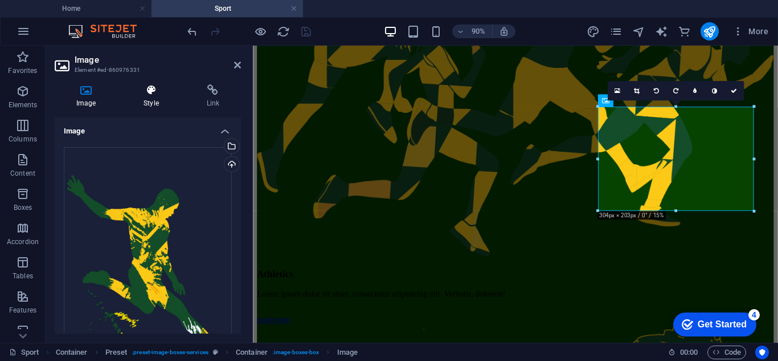
click at [151, 95] on icon at bounding box center [151, 89] width 58 height 11
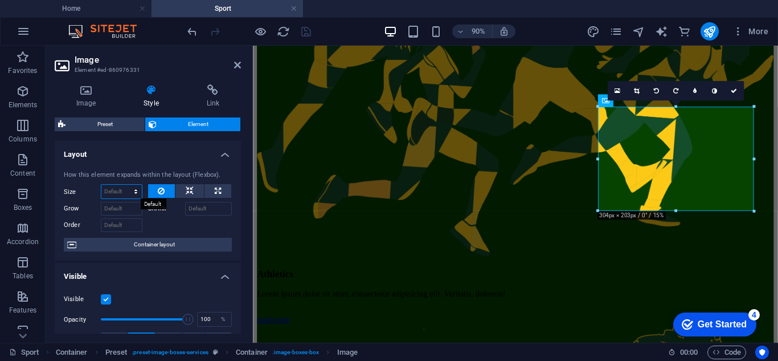
click at [133, 192] on select "Default auto px % 1/1 1/2 1/3 1/4 1/5 1/6 1/7 1/8 1/9 1/10" at bounding box center [121, 192] width 40 height 14
select select "px"
click at [124, 185] on select "Default auto px % 1/1 1/2 1/3 1/4 1/5 1/6 1/7 1/8 1/9 1/10" at bounding box center [121, 192] width 40 height 14
type input "3"
drag, startPoint x: 120, startPoint y: 190, endPoint x: 88, endPoint y: 188, distance: 31.9
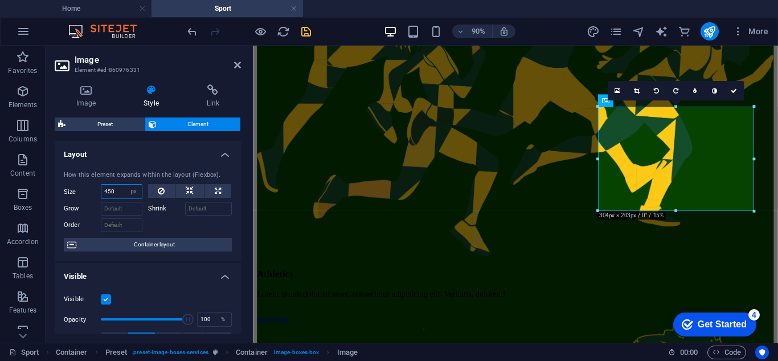
click at [88, 188] on div "Size 450 Default auto px % 1/1 1/2 1/3 1/4 1/5 1/6 1/7 1/8 1/9 1/10" at bounding box center [103, 191] width 79 height 15
type input "500"
click at [128, 208] on input "Grow" at bounding box center [122, 209] width 42 height 14
click at [122, 212] on input "Grow" at bounding box center [122, 209] width 42 height 14
click at [132, 192] on select "Default auto px % 1/1 1/2 1/3 1/4 1/5 1/6 1/7 1/8 1/9 1/10" at bounding box center [134, 192] width 16 height 14
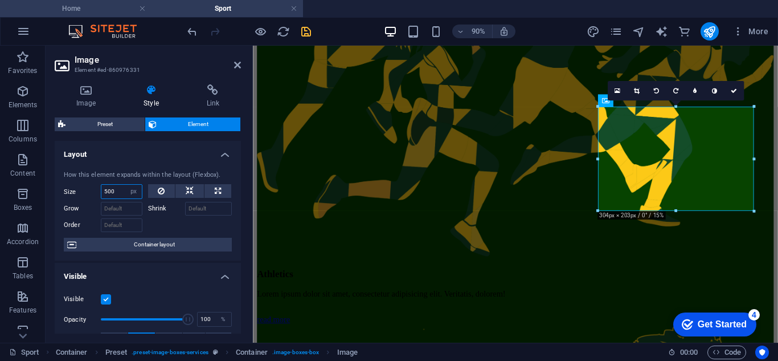
select select "auto"
click at [126, 185] on select "Default auto px % 1/1 1/2 1/3 1/4 1/5 1/6 1/7 1/8 1/9 1/10" at bounding box center [134, 192] width 16 height 14
select select "DISABLED_OPTION_VALUE"
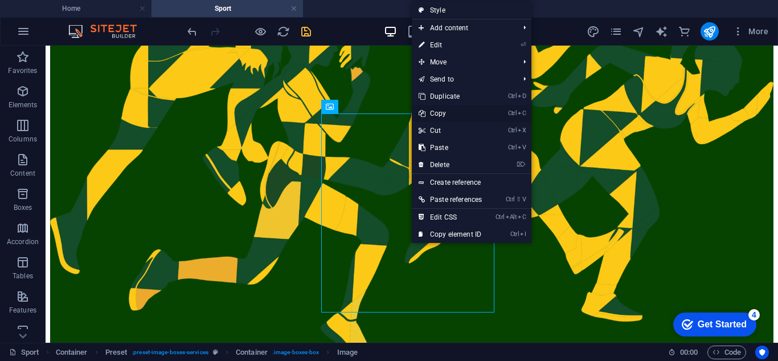
click at [453, 116] on link "Ctrl C Copy" at bounding box center [450, 113] width 77 height 17
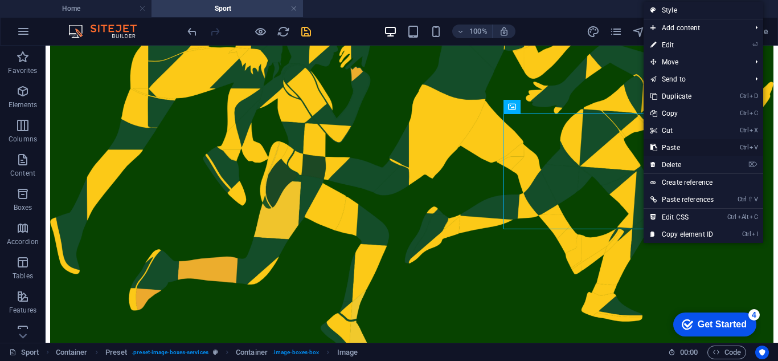
click at [688, 145] on link "Ctrl V Paste" at bounding box center [682, 147] width 77 height 17
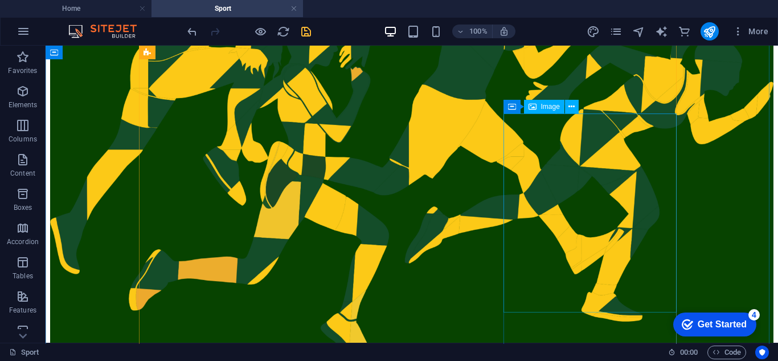
select select "%"
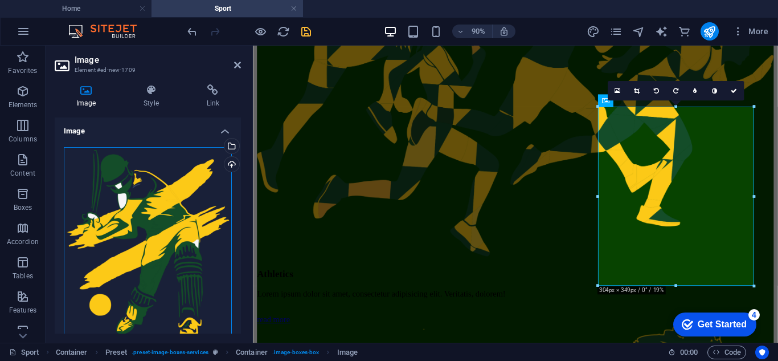
click at [168, 212] on div "Drag files here, click to choose files or select files from Files or our free s…" at bounding box center [148, 243] width 168 height 192
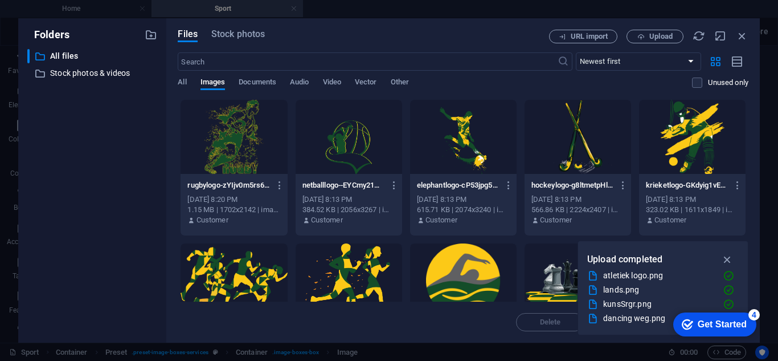
click at [471, 142] on div at bounding box center [463, 137] width 107 height 74
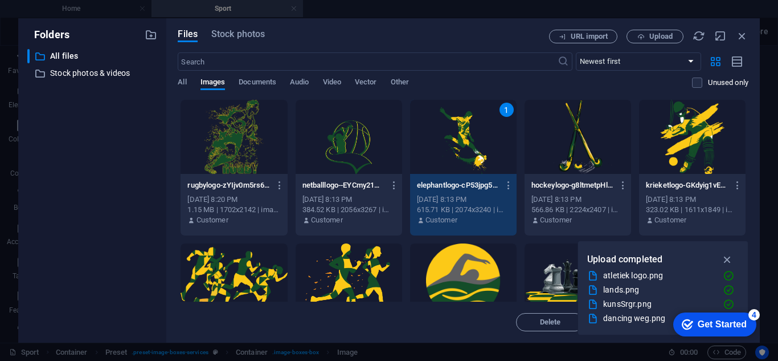
click at [471, 142] on div "1" at bounding box center [463, 137] width 107 height 74
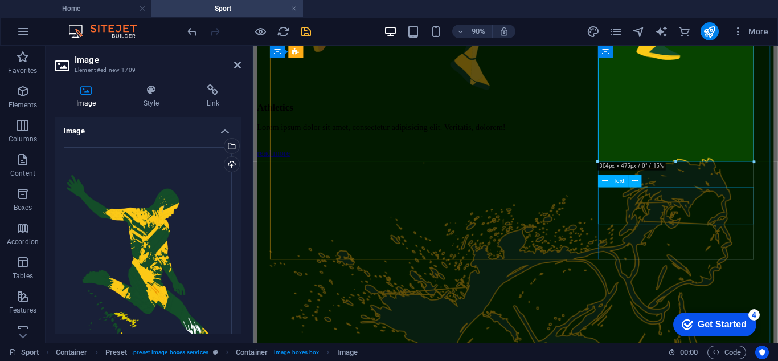
scroll to position [513, 0]
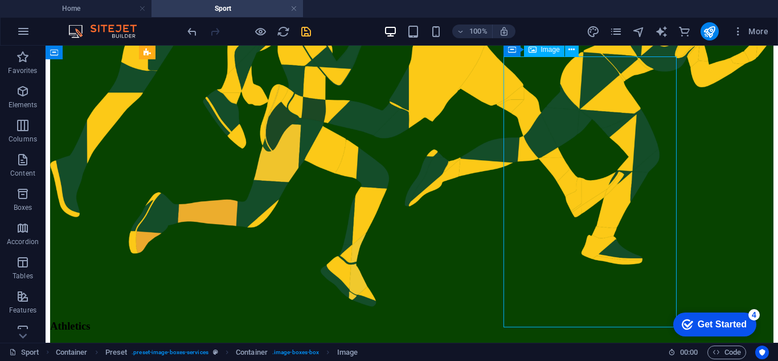
select select "%"
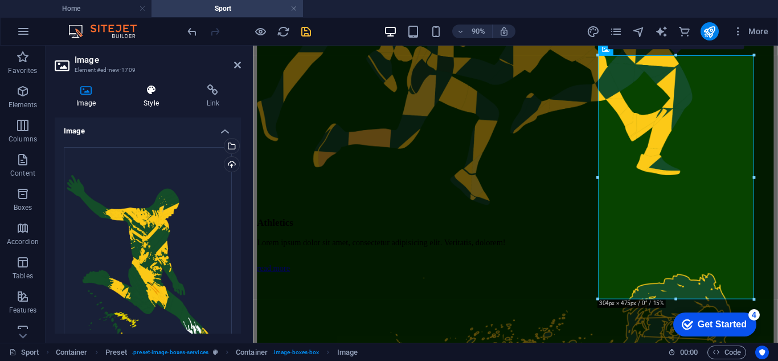
click at [152, 91] on icon at bounding box center [151, 89] width 58 height 11
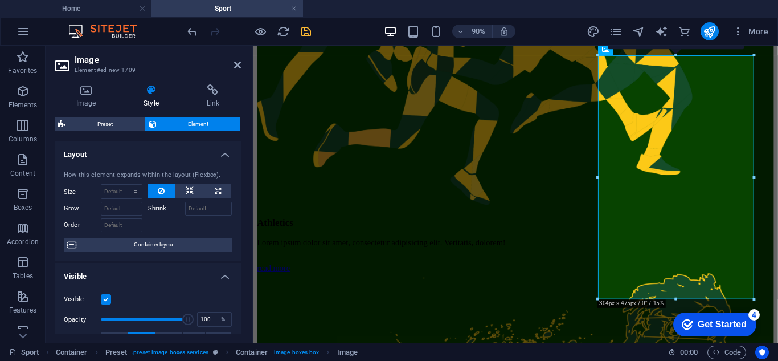
click at [189, 120] on span "Element" at bounding box center [198, 124] width 77 height 14
click at [133, 191] on select "Default auto px % 1/1 1/2 1/3 1/4 1/5 1/6 1/7 1/8 1/9 1/10" at bounding box center [121, 192] width 40 height 14
select select "px"
click at [124, 185] on select "Default auto px % 1/1 1/2 1/3 1/4 1/5 1/6 1/7 1/8 1/9 1/10" at bounding box center [121, 192] width 40 height 14
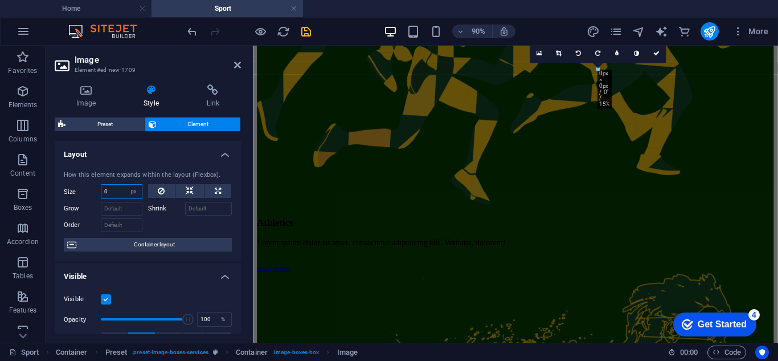
click at [120, 195] on input "0" at bounding box center [121, 192] width 40 height 14
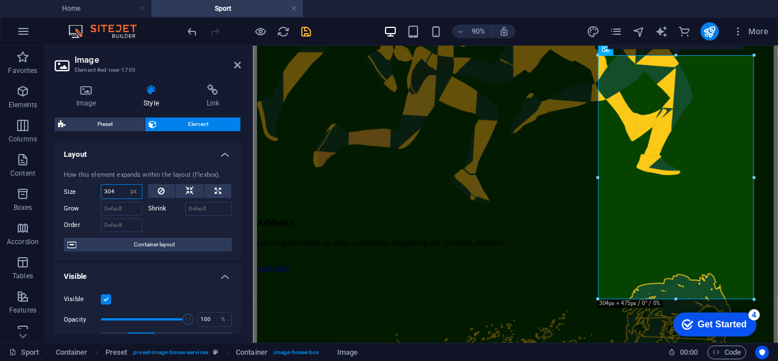
drag, startPoint x: 121, startPoint y: 191, endPoint x: 92, endPoint y: 195, distance: 29.3
click at [92, 195] on div "Size 304 Default auto px % 1/1 1/2 1/3 1/4 1/5 1/6 1/7 1/8 1/9 1/10" at bounding box center [103, 191] width 79 height 15
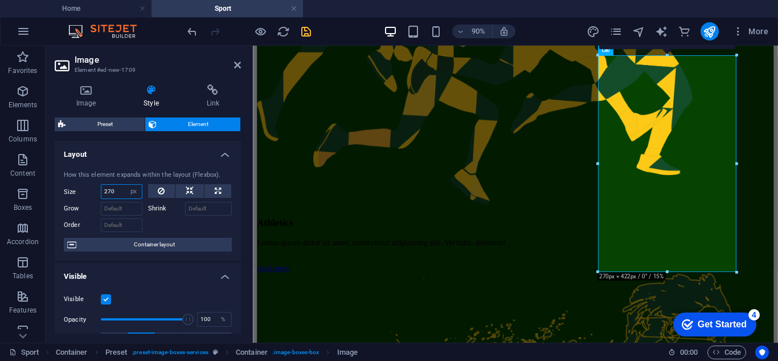
drag, startPoint x: 116, startPoint y: 189, endPoint x: 100, endPoint y: 190, distance: 16.6
click at [100, 190] on div "Size 270 Default auto px % 1/1 1/2 1/3 1/4 1/5 1/6 1/7 1/8 1/9 1/10" at bounding box center [103, 191] width 79 height 15
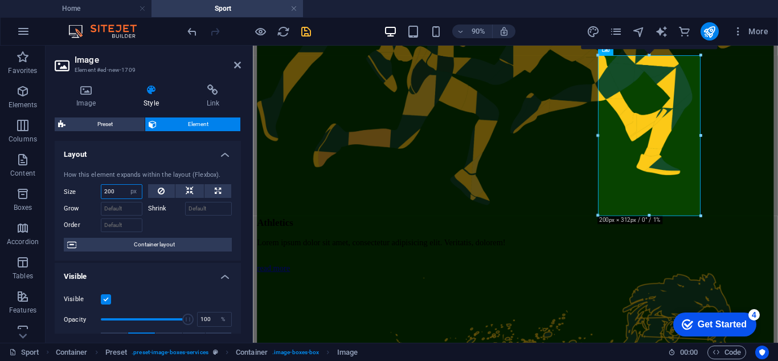
drag, startPoint x: 117, startPoint y: 193, endPoint x: 85, endPoint y: 190, distance: 31.5
click at [85, 190] on div "Size 200 Default auto px % 1/1 1/2 1/3 1/4 1/5 1/6 1/7 1/8 1/9 1/10" at bounding box center [103, 191] width 79 height 15
type input "220"
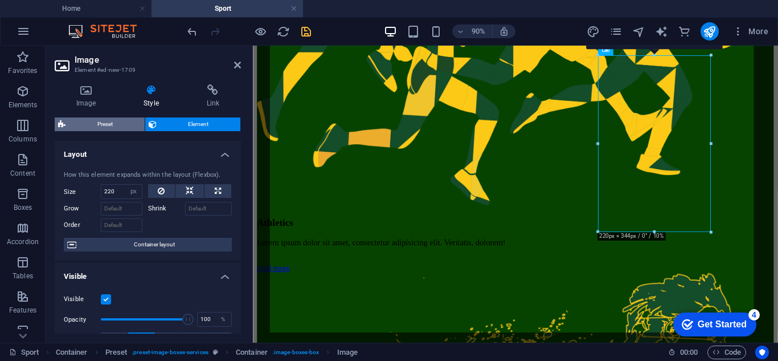
click at [105, 126] on span "Preset" at bounding box center [105, 124] width 72 height 14
select select "px"
select select "preset-image-boxes-services"
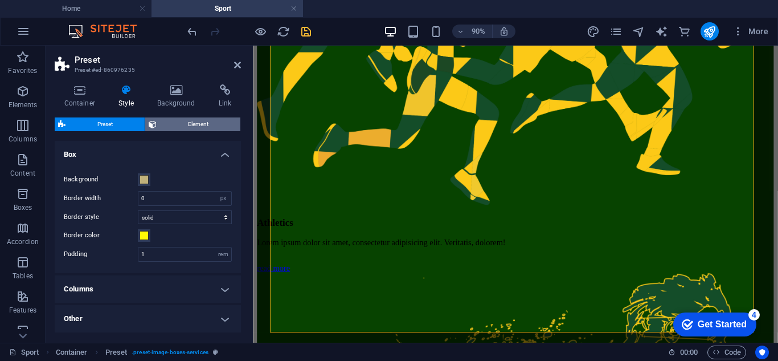
click at [191, 120] on span "Element" at bounding box center [198, 124] width 77 height 14
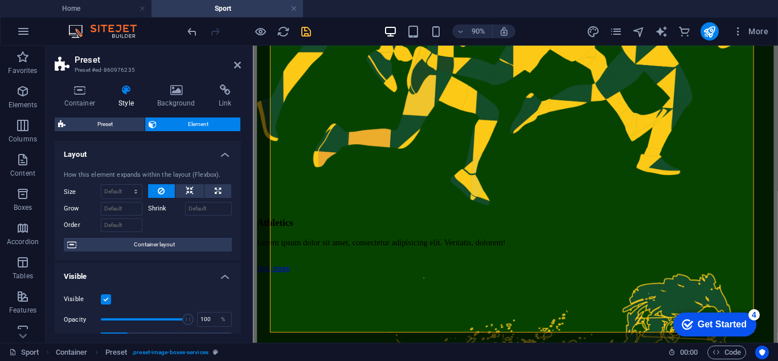
click at [201, 125] on span "Element" at bounding box center [198, 124] width 77 height 14
click at [154, 241] on span "Container layout" at bounding box center [154, 245] width 149 height 14
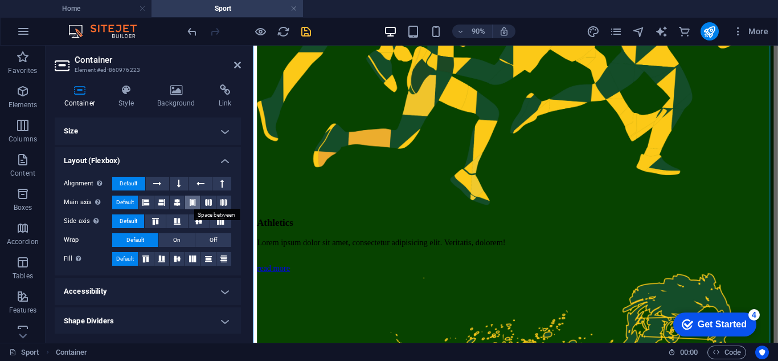
click at [189, 202] on icon at bounding box center [192, 202] width 7 height 14
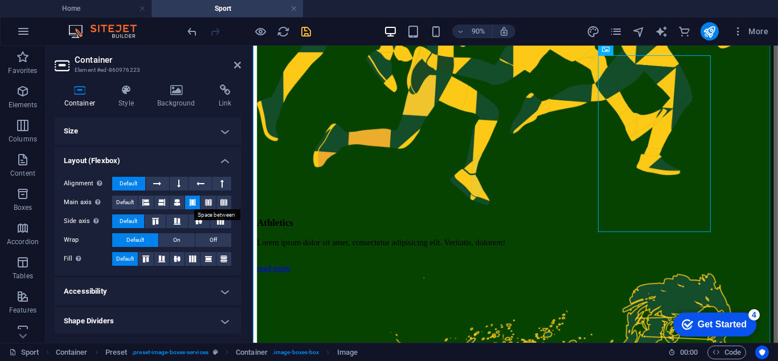
click at [193, 203] on icon at bounding box center [192, 202] width 7 height 14
click at [203, 221] on icon at bounding box center [199, 221] width 14 height 7
click at [173, 257] on icon at bounding box center [177, 258] width 14 height 7
click at [190, 256] on icon at bounding box center [193, 258] width 14 height 7
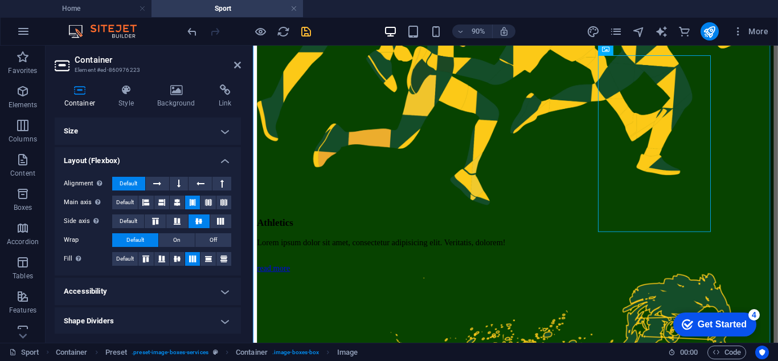
click at [190, 256] on icon at bounding box center [193, 258] width 14 height 7
click at [157, 181] on icon at bounding box center [157, 184] width 8 height 14
click at [218, 132] on h4 "Size" at bounding box center [148, 130] width 186 height 27
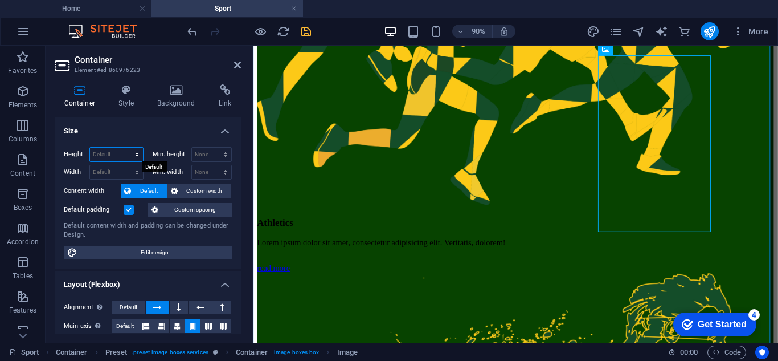
click at [114, 157] on select "Default px rem % vh vw" at bounding box center [116, 155] width 53 height 14
select select "px"
click at [125, 148] on select "Default px rem % vh vw" at bounding box center [116, 155] width 53 height 14
click at [118, 152] on input "2856" at bounding box center [116, 155] width 53 height 14
type input "2"
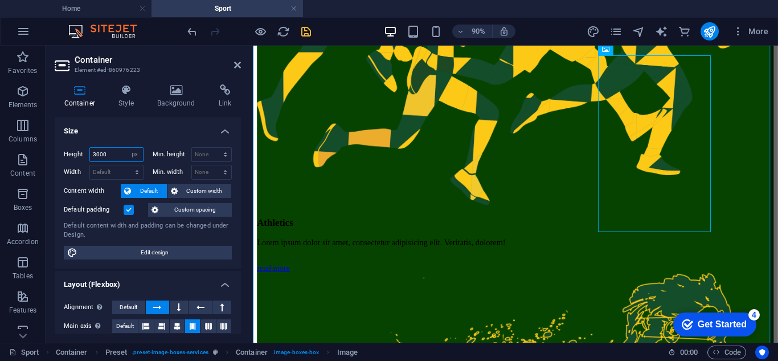
type input "3000"
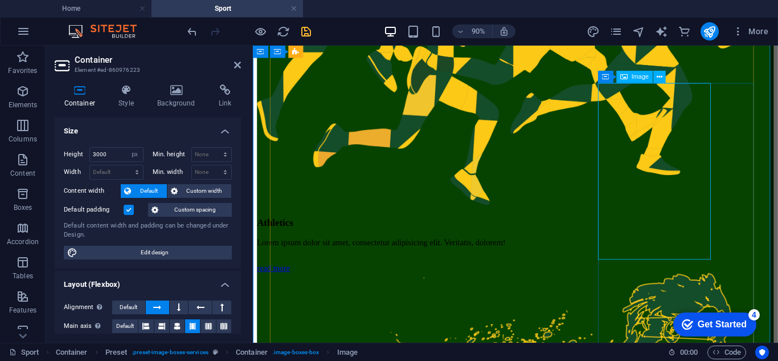
click at [152, 303] on button at bounding box center [157, 307] width 23 height 14
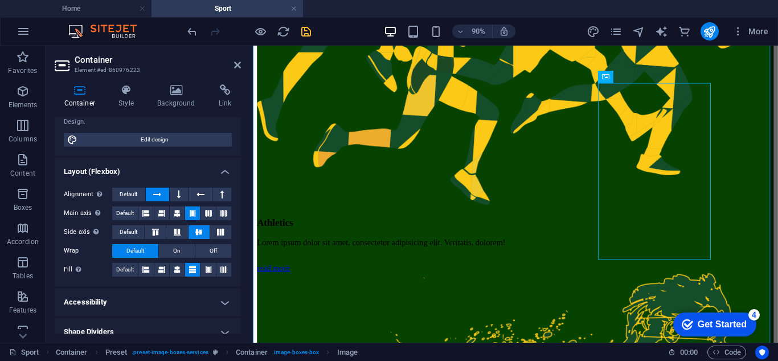
scroll to position [114, 0]
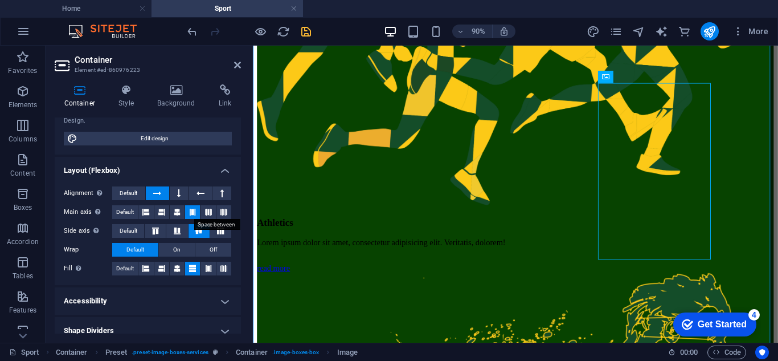
click at [193, 211] on icon at bounding box center [192, 212] width 7 height 14
click at [205, 211] on icon at bounding box center [208, 212] width 7 height 14
click at [216, 212] on button at bounding box center [223, 212] width 15 height 14
click at [161, 213] on icon at bounding box center [161, 212] width 7 height 14
click at [145, 208] on icon at bounding box center [145, 212] width 7 height 14
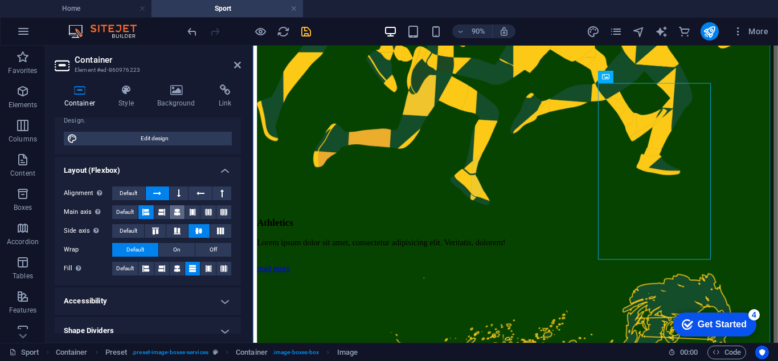
click at [178, 211] on icon at bounding box center [177, 212] width 7 height 14
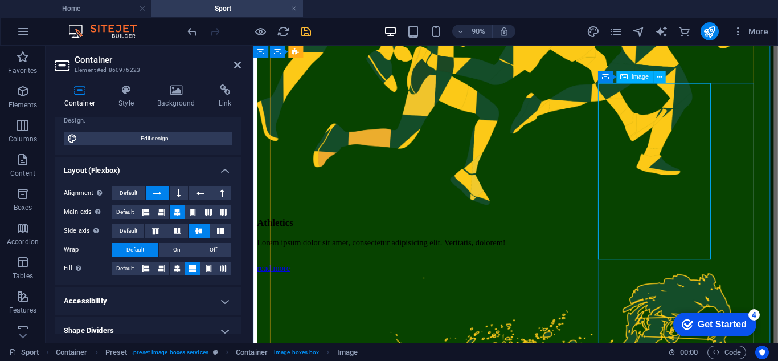
select select "px"
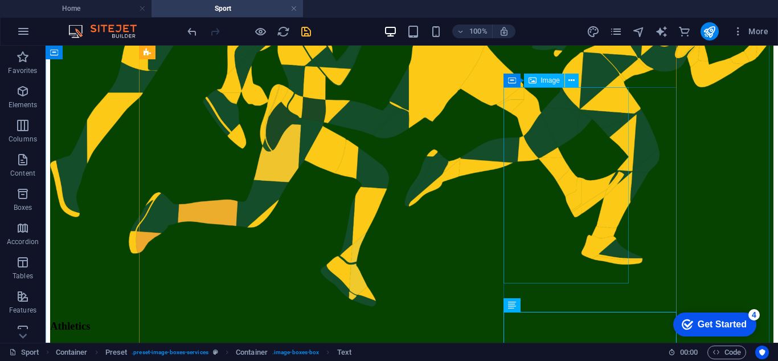
select select "px"
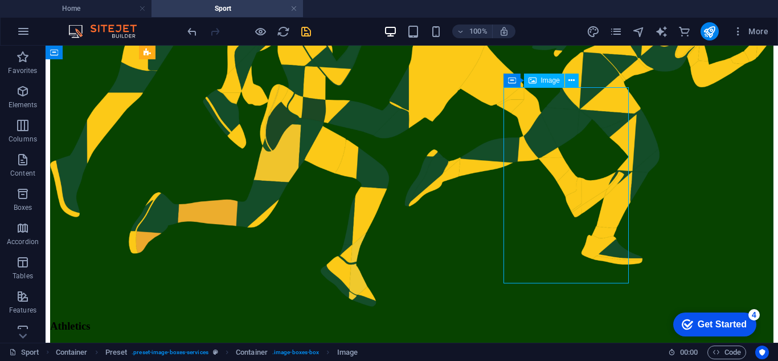
select select "px"
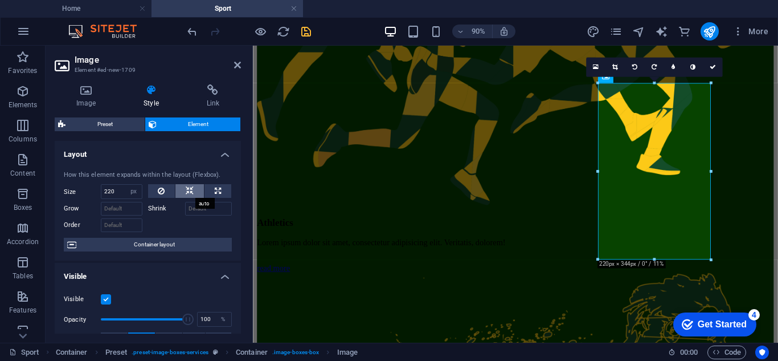
click at [187, 194] on icon at bounding box center [190, 191] width 8 height 14
select select "DISABLED_OPTION_VALUE"
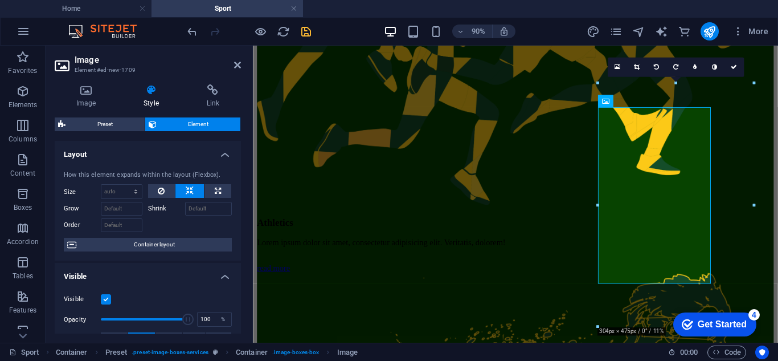
scroll to position [486, 0]
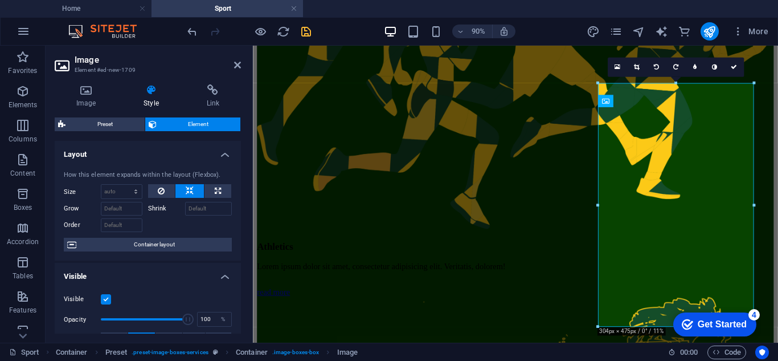
click at [191, 192] on icon at bounding box center [190, 191] width 8 height 14
click at [216, 188] on icon at bounding box center [218, 191] width 6 height 14
type input "100"
select select "%"
click at [167, 191] on button at bounding box center [161, 191] width 27 height 14
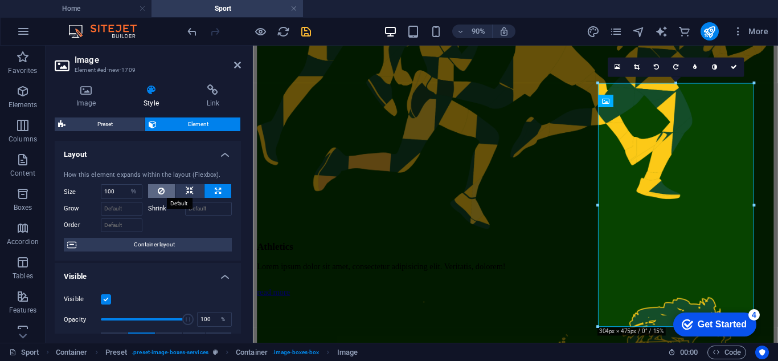
select select "DISABLED_OPTION_VALUE"
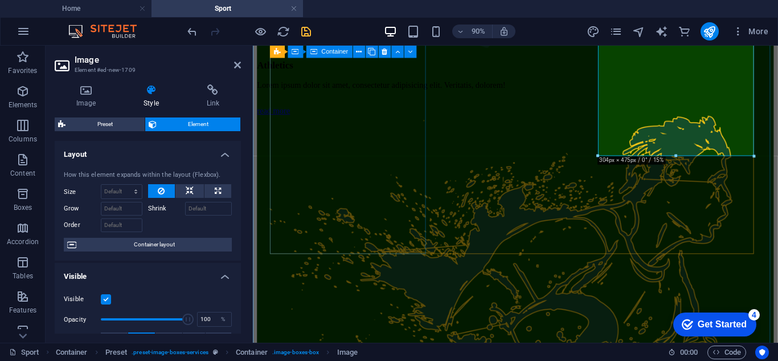
scroll to position [828, 0]
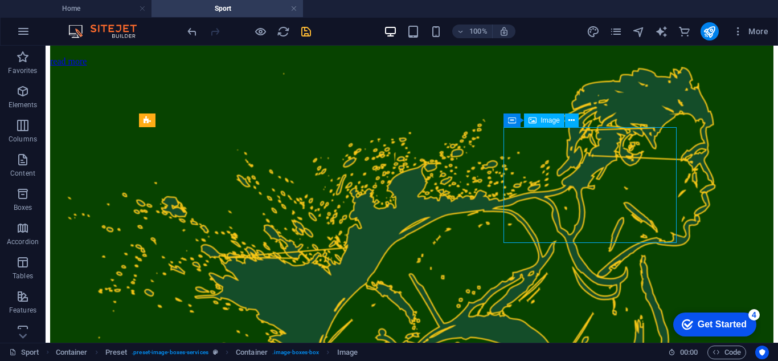
select select "%"
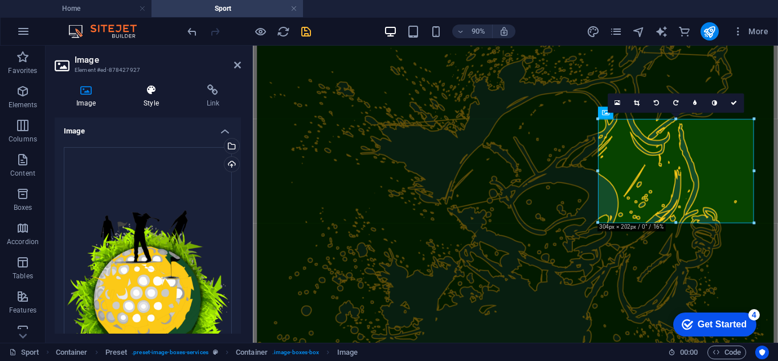
click at [149, 99] on h4 "Style" at bounding box center [153, 96] width 63 height 24
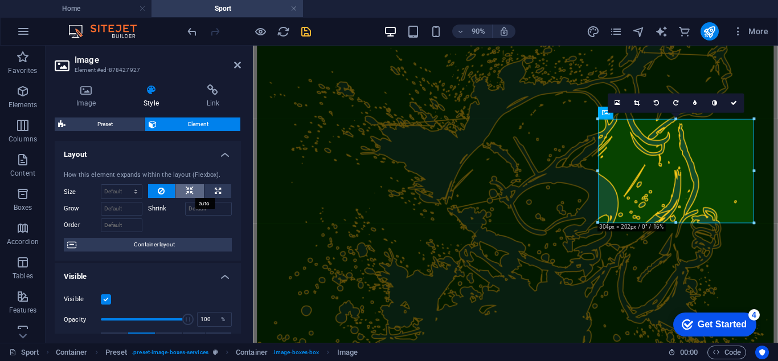
click at [190, 191] on icon at bounding box center [190, 191] width 8 height 14
click at [216, 186] on icon at bounding box center [218, 191] width 6 height 14
type input "100"
select select "%"
drag, startPoint x: 119, startPoint y: 189, endPoint x: 94, endPoint y: 191, distance: 25.2
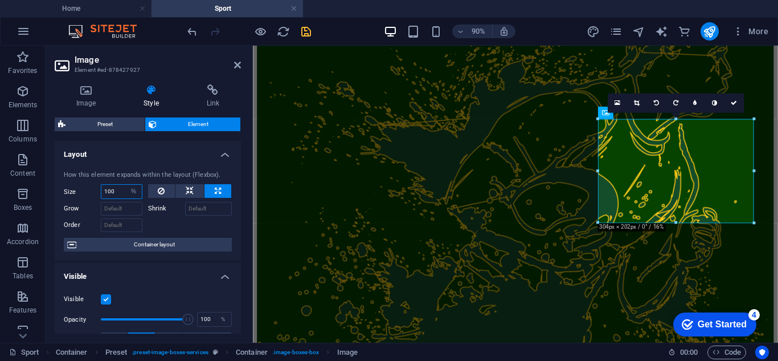
click at [95, 191] on div "Size 100 Default auto px % 1/1 1/2 1/3 1/4 1/5 1/6 1/7 1/8 1/9 1/10" at bounding box center [103, 191] width 79 height 15
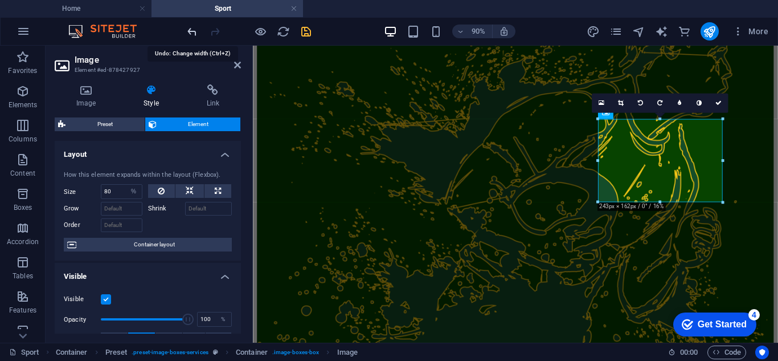
click at [187, 30] on icon "undo" at bounding box center [192, 31] width 13 height 13
type input "100"
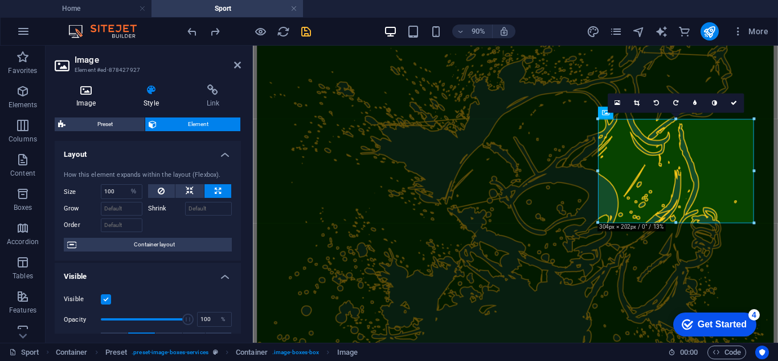
click at [85, 97] on h4 "Image" at bounding box center [88, 96] width 67 height 24
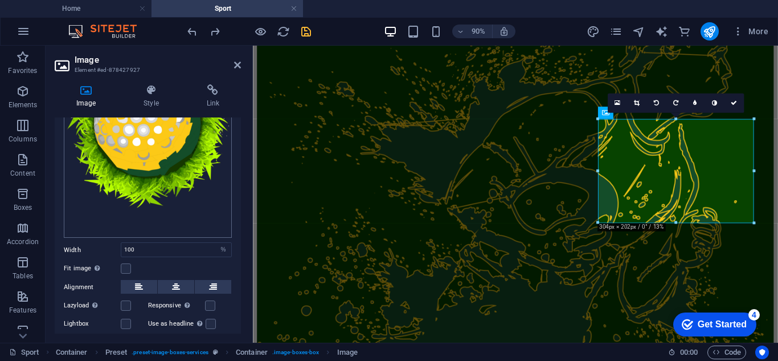
scroll to position [224, 0]
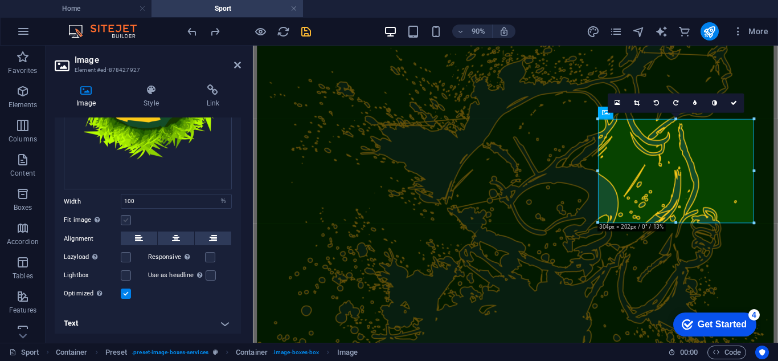
click at [128, 218] on label at bounding box center [126, 220] width 10 height 10
click at [0, 0] on input "Fit image Automatically fit image to a fixed width and height" at bounding box center [0, 0] width 0 height 0
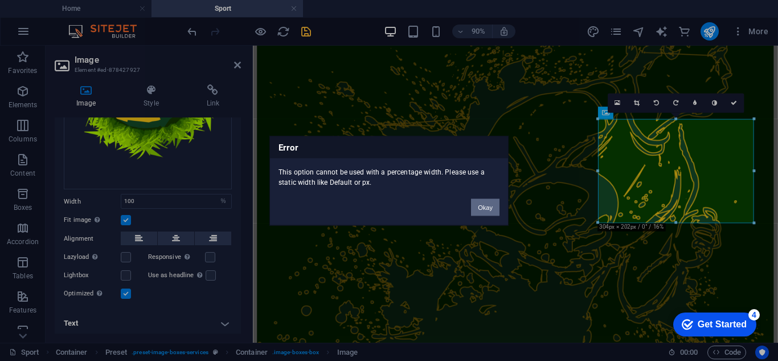
click at [485, 206] on button "Okay" at bounding box center [485, 206] width 28 height 17
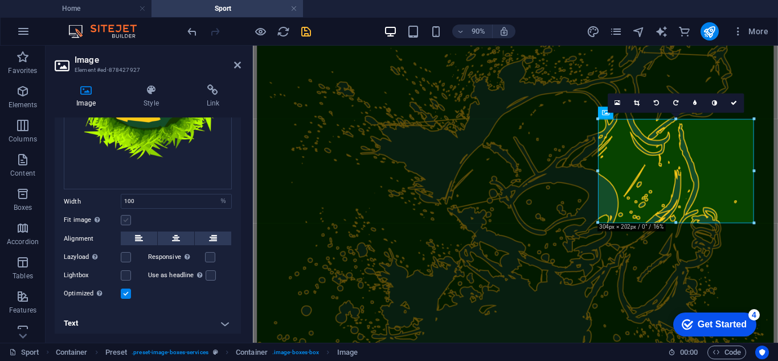
click at [124, 215] on label at bounding box center [126, 220] width 10 height 10
click at [0, 0] on input "Fit image Automatically fit image to a fixed width and height" at bounding box center [0, 0] width 0 height 0
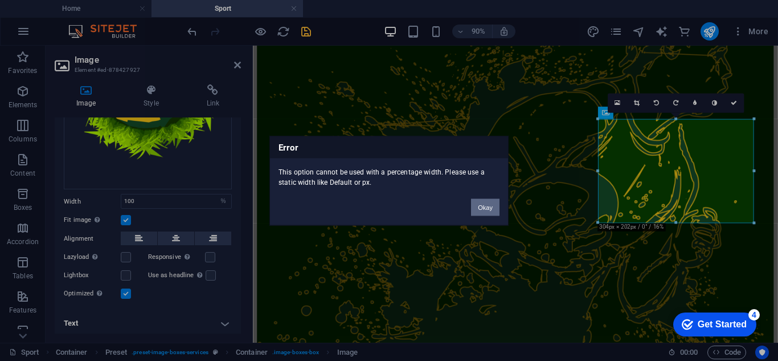
drag, startPoint x: 477, startPoint y: 206, endPoint x: 237, endPoint y: 176, distance: 242.2
click at [477, 206] on button "Okay" at bounding box center [485, 206] width 28 height 17
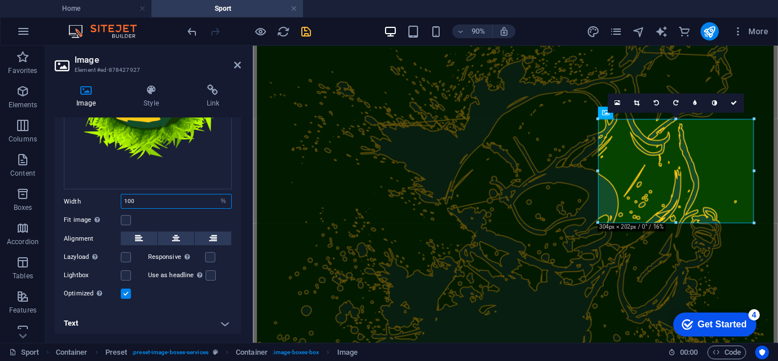
click at [184, 201] on input "100" at bounding box center [176, 201] width 110 height 14
type input "1"
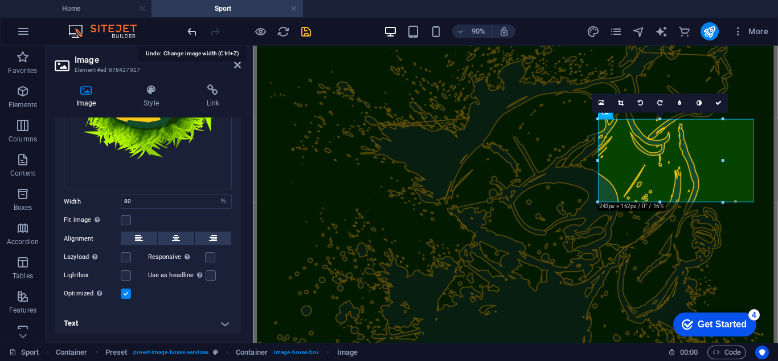
click at [191, 32] on icon "undo" at bounding box center [192, 31] width 13 height 13
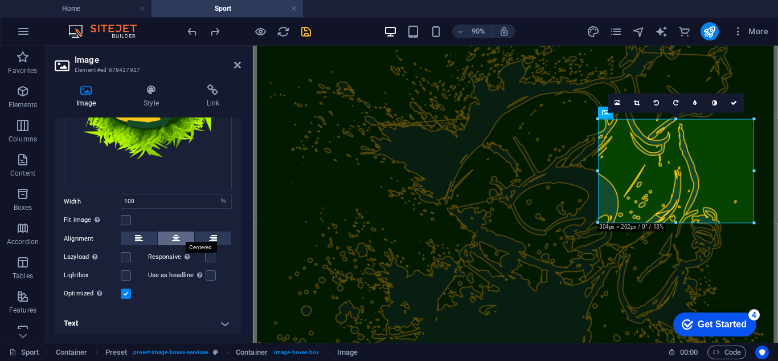
click at [175, 236] on icon at bounding box center [176, 238] width 8 height 14
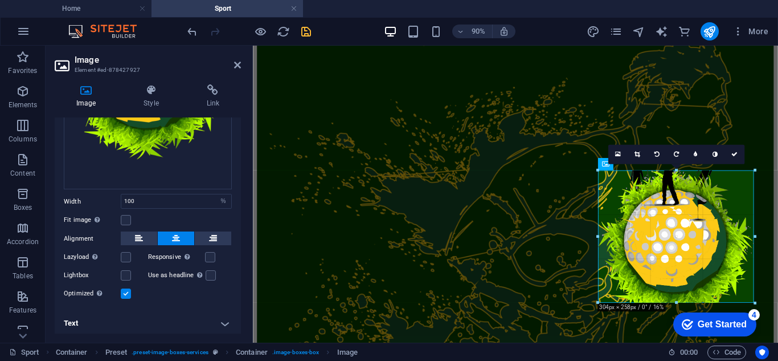
scroll to position [767, 0]
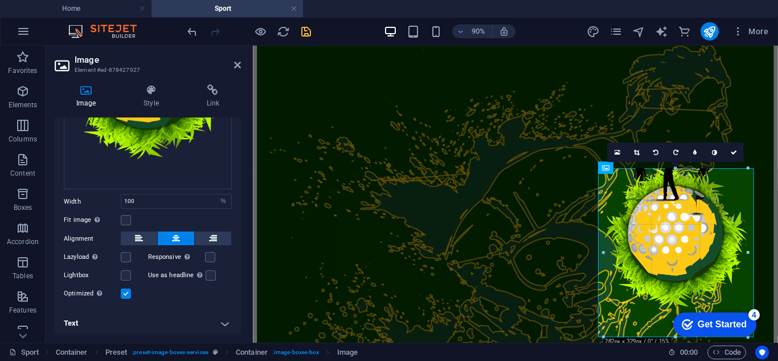
drag, startPoint x: 1340, startPoint y: 579, endPoint x: 684, endPoint y: 316, distance: 707.2
type input "282"
select select "px"
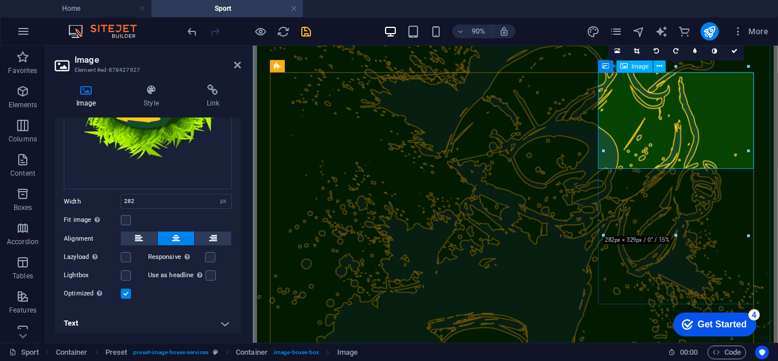
scroll to position [885, 0]
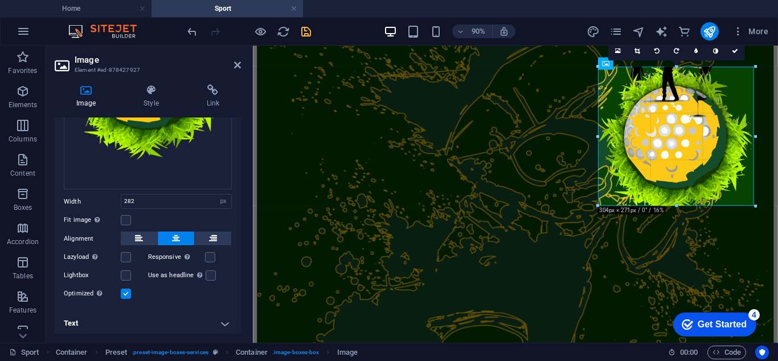
drag, startPoint x: 675, startPoint y: 163, endPoint x: 683, endPoint y: 211, distance: 48.5
type input "304"
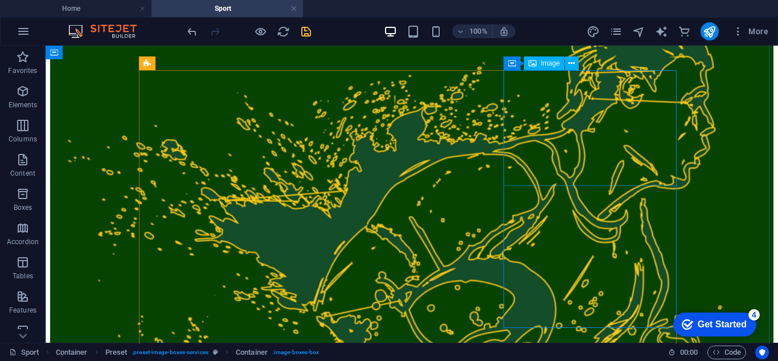
select select "px"
select select "%"
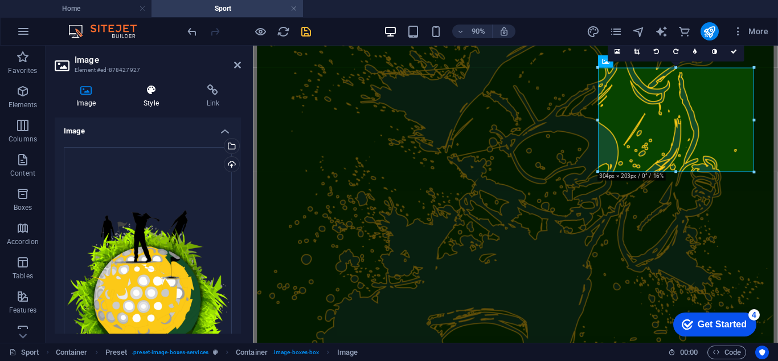
click at [151, 96] on h4 "Style" at bounding box center [153, 96] width 63 height 24
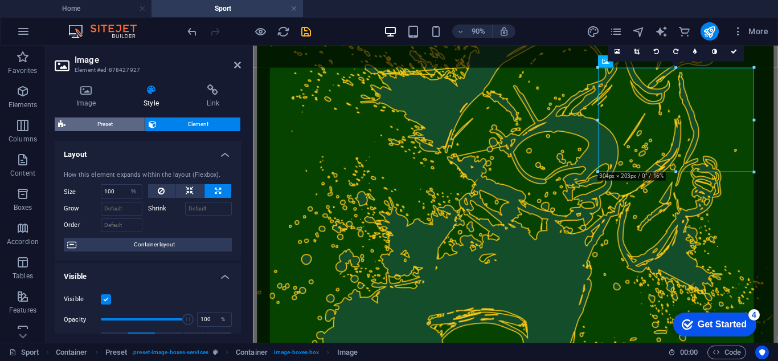
click at [101, 125] on span "Preset" at bounding box center [105, 124] width 72 height 14
select select "px"
select select "preset-image-boxes-services"
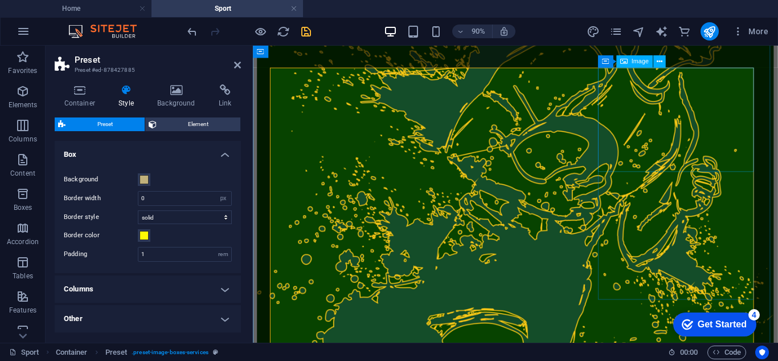
select select "%"
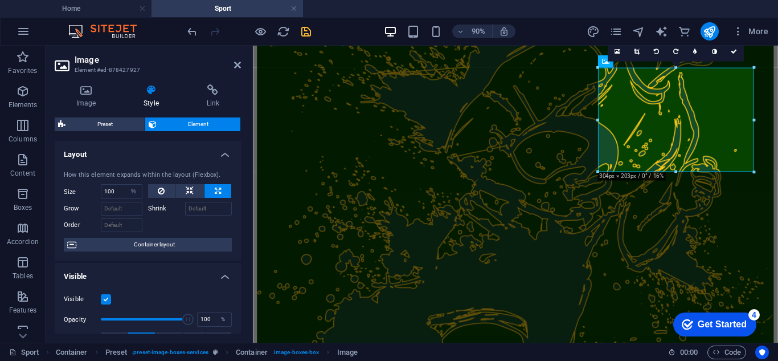
click at [194, 122] on span "Element" at bounding box center [198, 124] width 77 height 14
click at [159, 244] on span "Container layout" at bounding box center [154, 245] width 149 height 14
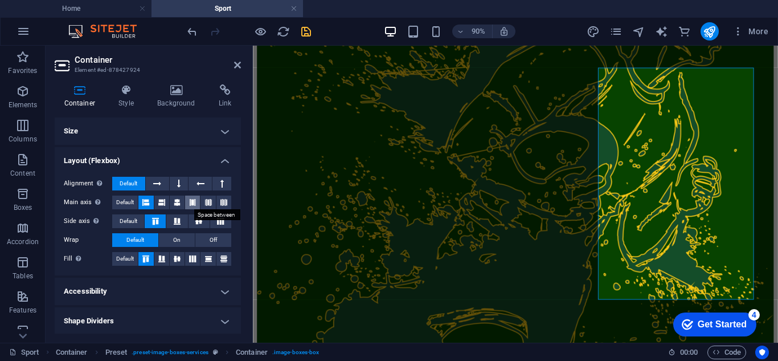
click at [189, 202] on icon at bounding box center [192, 202] width 7 height 14
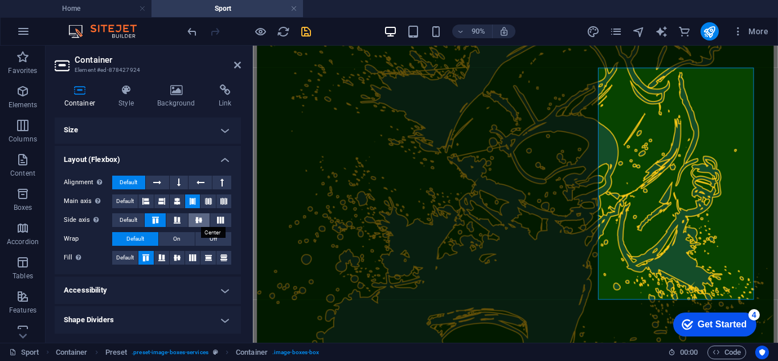
click at [197, 219] on icon at bounding box center [199, 219] width 14 height 7
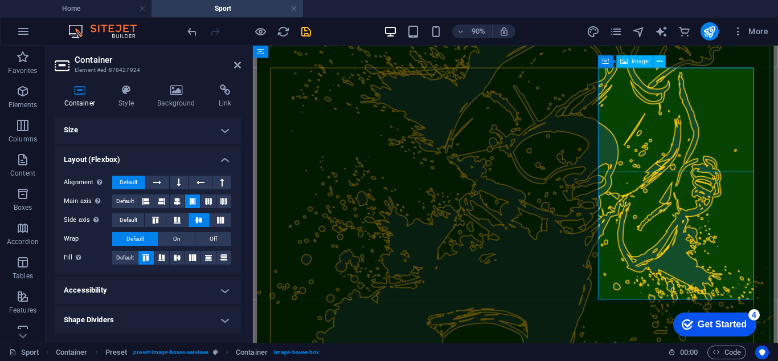
click at [658, 60] on icon at bounding box center [660, 61] width 6 height 11
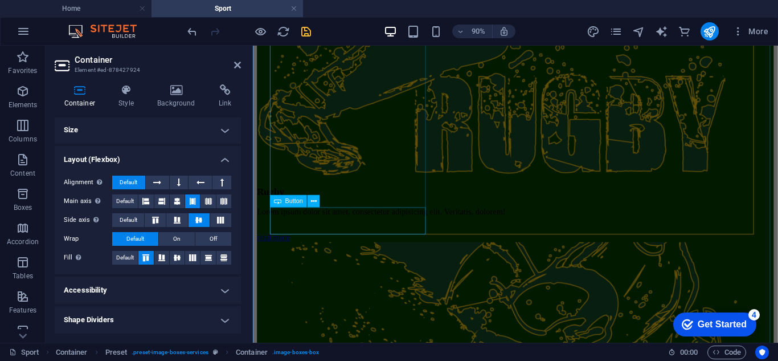
scroll to position [1424, 0]
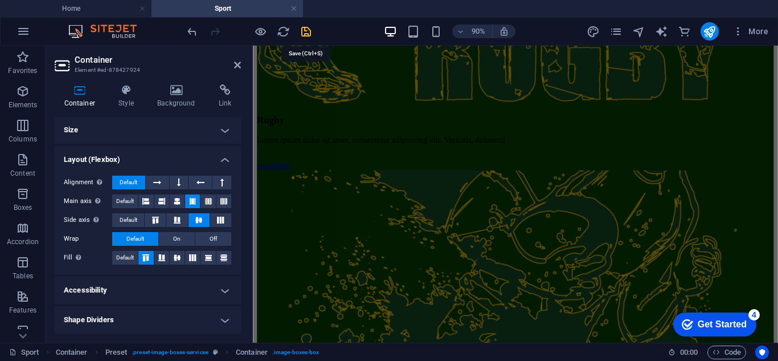
click at [308, 32] on icon "save" at bounding box center [306, 31] width 13 height 13
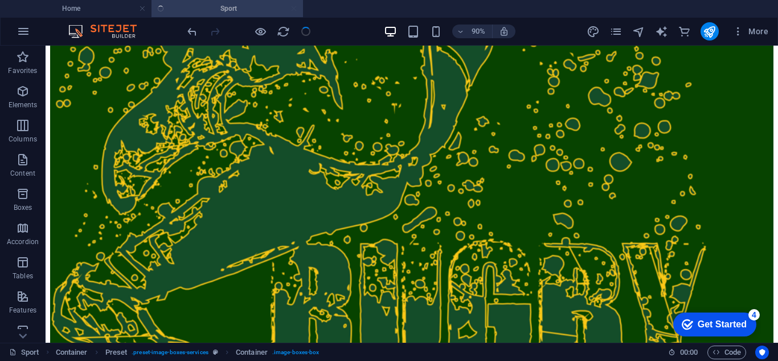
scroll to position [890, 0]
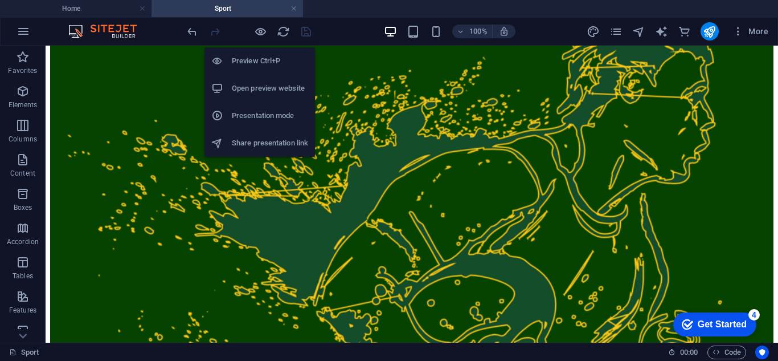
click at [236, 59] on h6 "Preview Ctrl+P" at bounding box center [270, 61] width 76 height 14
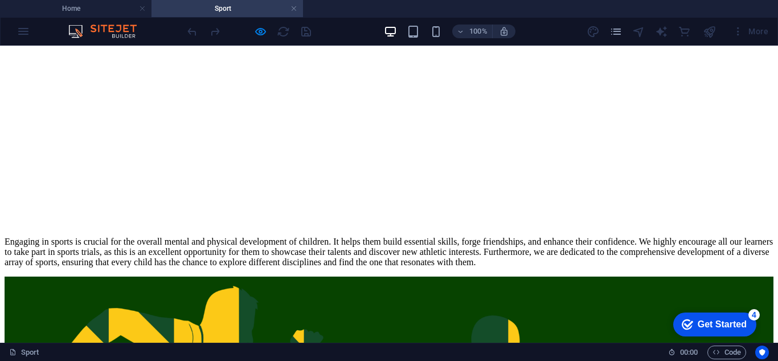
scroll to position [0, 0]
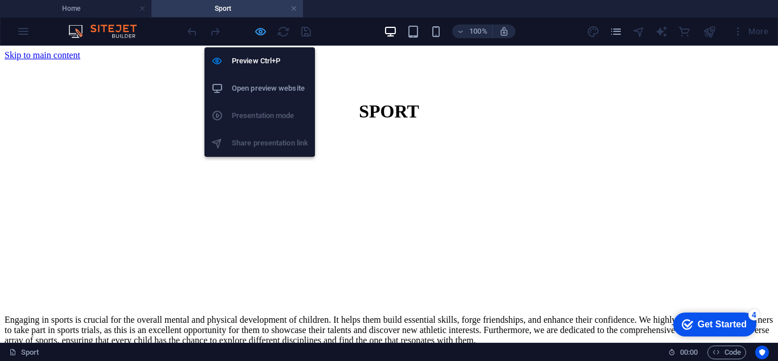
click at [262, 31] on icon "button" at bounding box center [260, 31] width 13 height 13
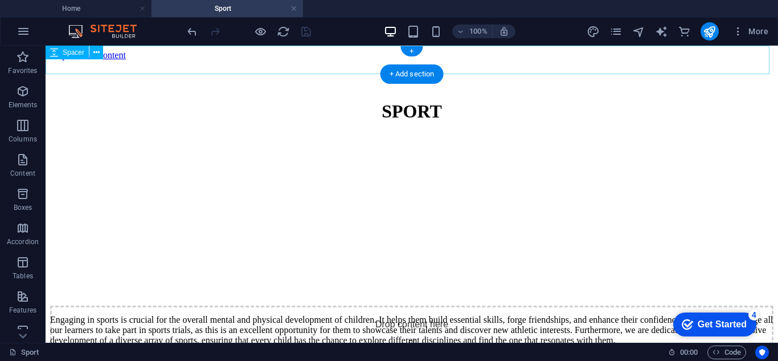
click at [332, 60] on div at bounding box center [411, 74] width 723 height 28
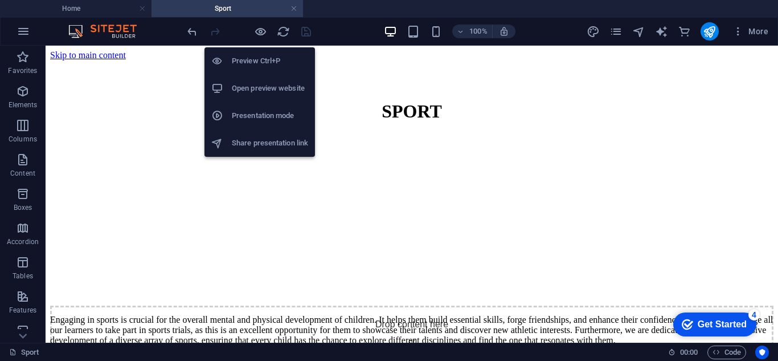
click at [263, 137] on h6 "Share presentation link" at bounding box center [270, 143] width 76 height 14
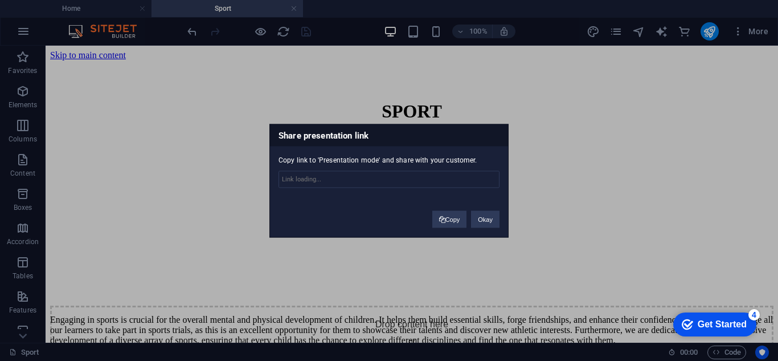
type input "[URL][DOMAIN_NAME]"
click at [449, 219] on button "Copy" at bounding box center [449, 218] width 35 height 17
click at [487, 218] on button "Okay" at bounding box center [485, 218] width 28 height 17
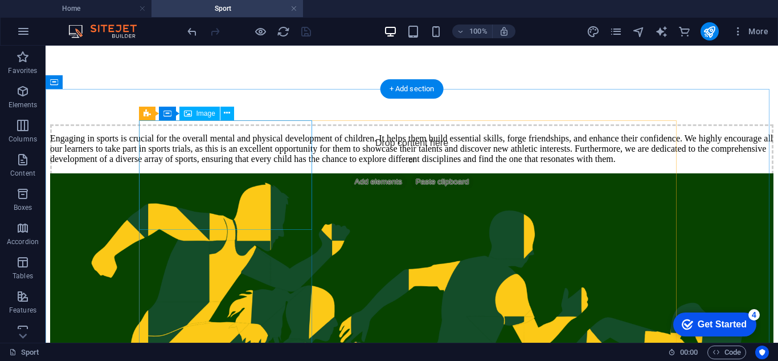
scroll to position [285, 0]
